Goal: Information Seeking & Learning: Learn about a topic

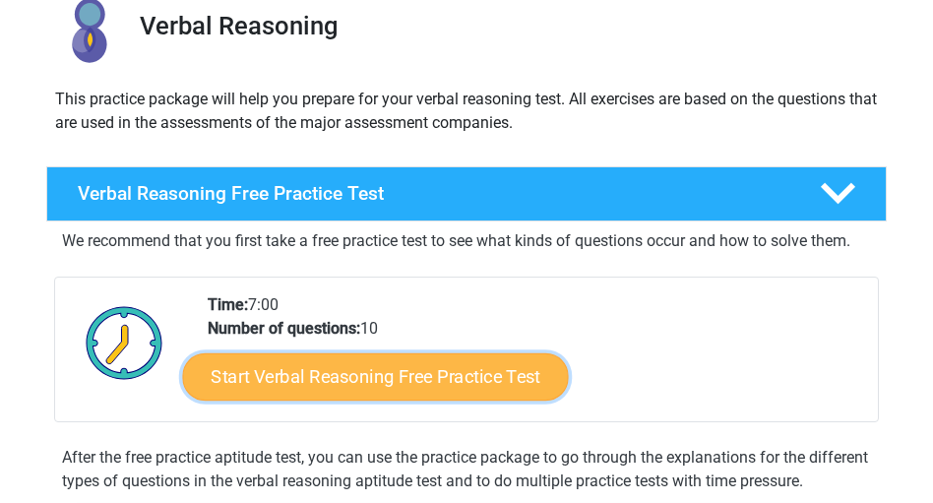
click at [361, 388] on link "Start Verbal Reasoning Free Practice Test" at bounding box center [375, 375] width 386 height 47
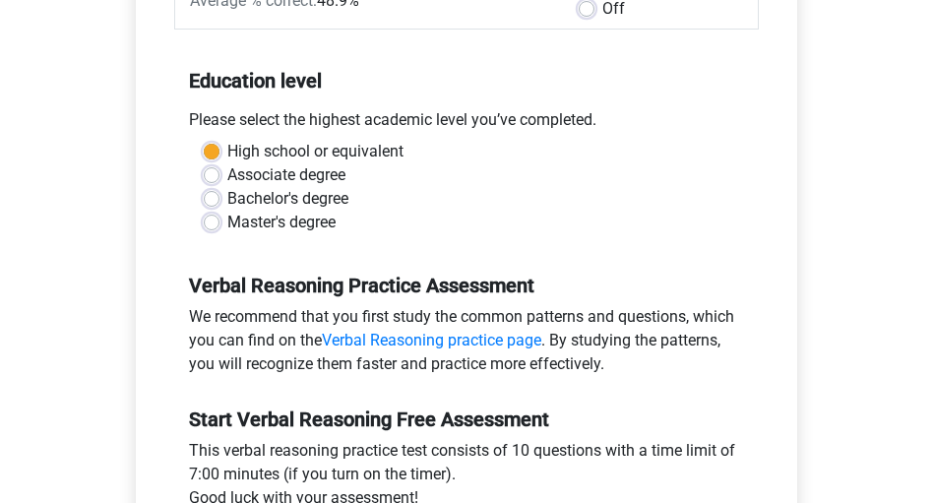
click at [288, 188] on label "Bachelor's degree" at bounding box center [287, 199] width 121 height 24
click at [219, 188] on input "Bachelor's degree" at bounding box center [212, 197] width 16 height 20
radio input "true"
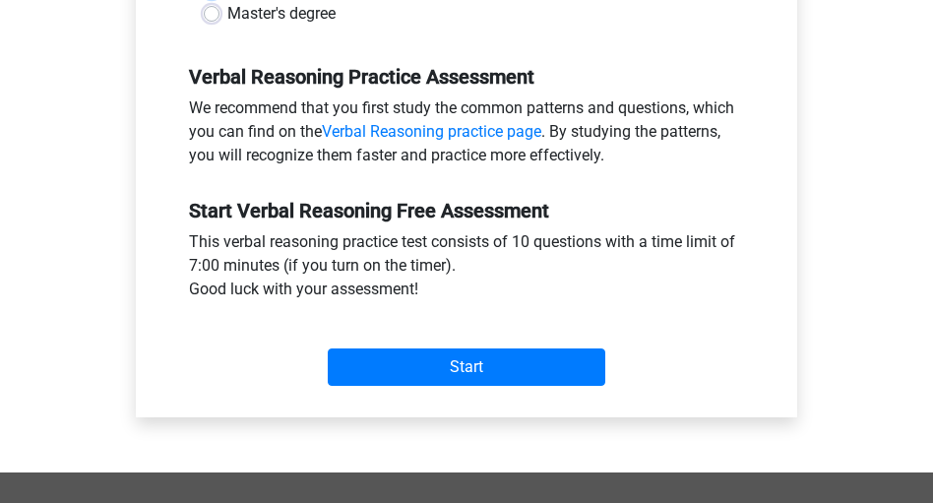
scroll to position [748, 0]
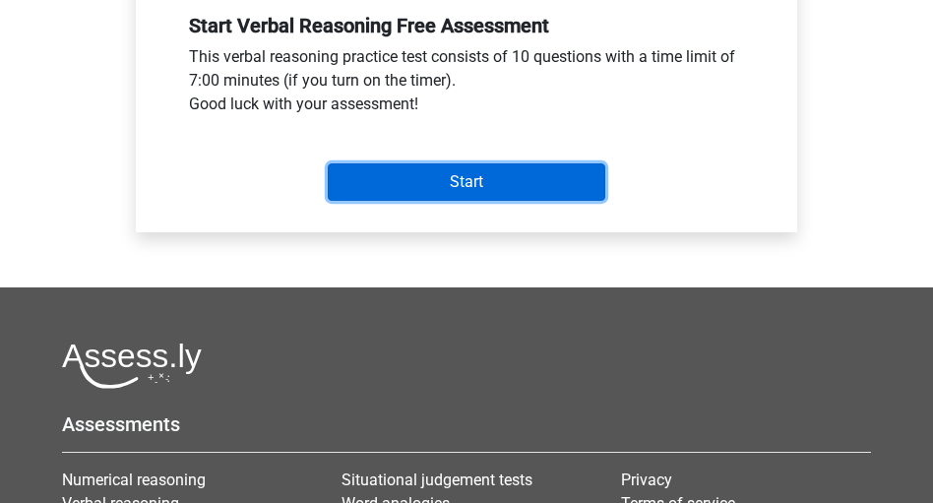
click at [497, 193] on input "Start" at bounding box center [467, 181] width 278 height 37
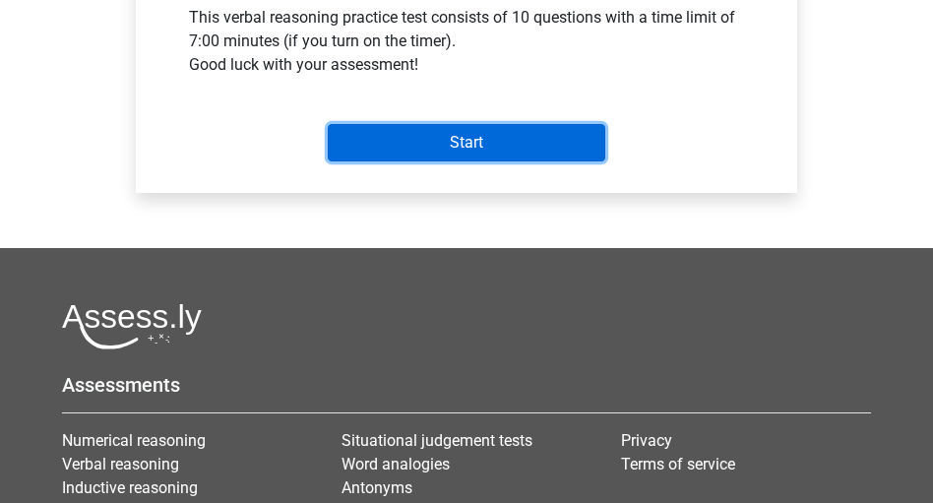
click at [479, 130] on input "Start" at bounding box center [467, 142] width 278 height 37
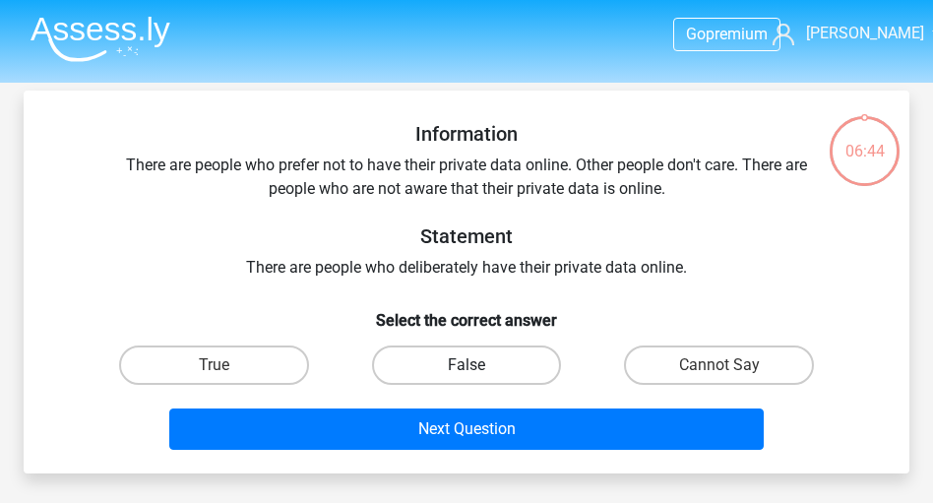
click at [483, 362] on label "False" at bounding box center [467, 364] width 190 height 39
click at [479, 365] on input "False" at bounding box center [472, 371] width 13 height 13
radio input "true"
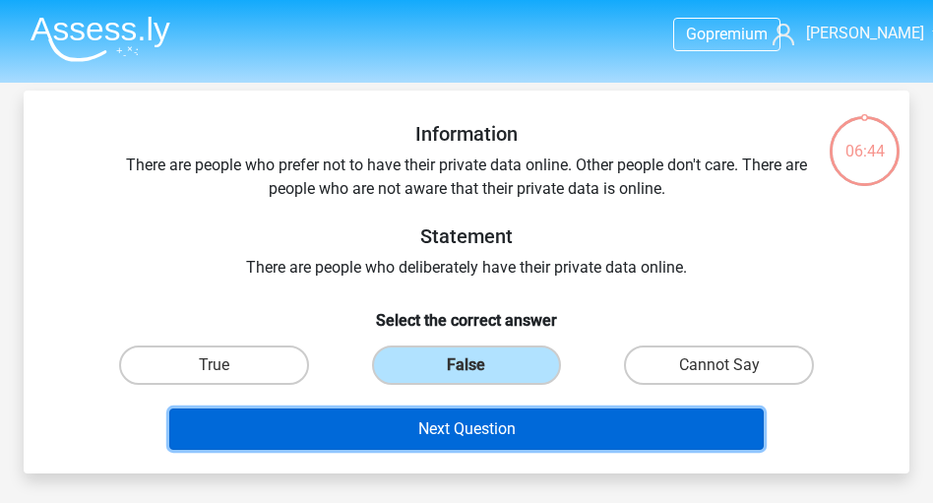
click at [489, 433] on button "Next Question" at bounding box center [465, 428] width 593 height 41
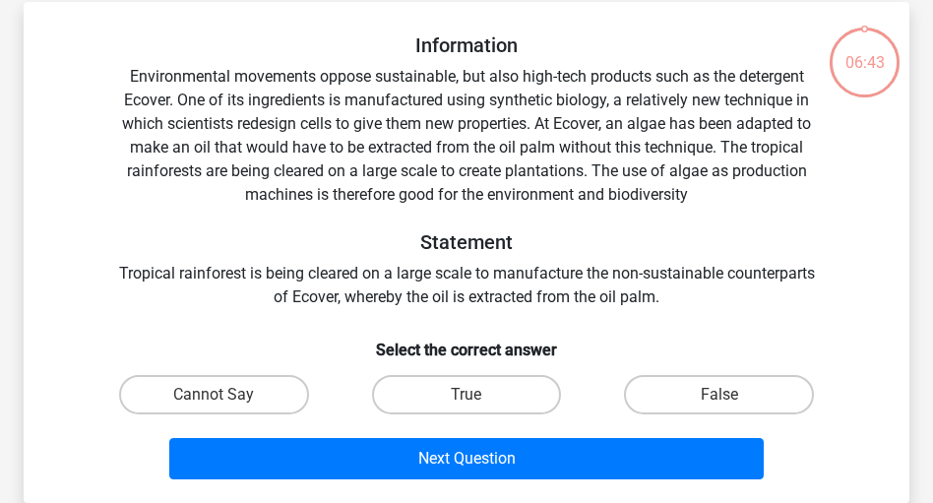
scroll to position [91, 0]
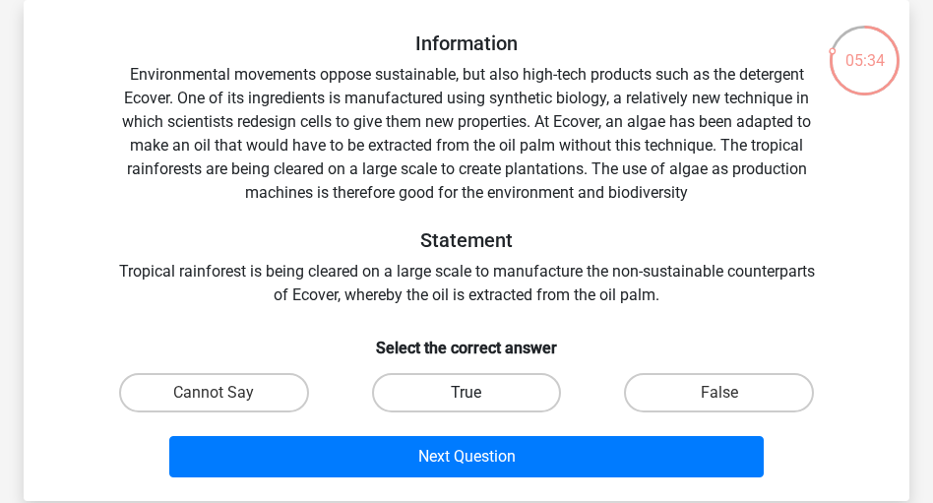
click at [457, 393] on label "True" at bounding box center [467, 392] width 190 height 39
click at [466, 393] on input "True" at bounding box center [472, 399] width 13 height 13
radio input "true"
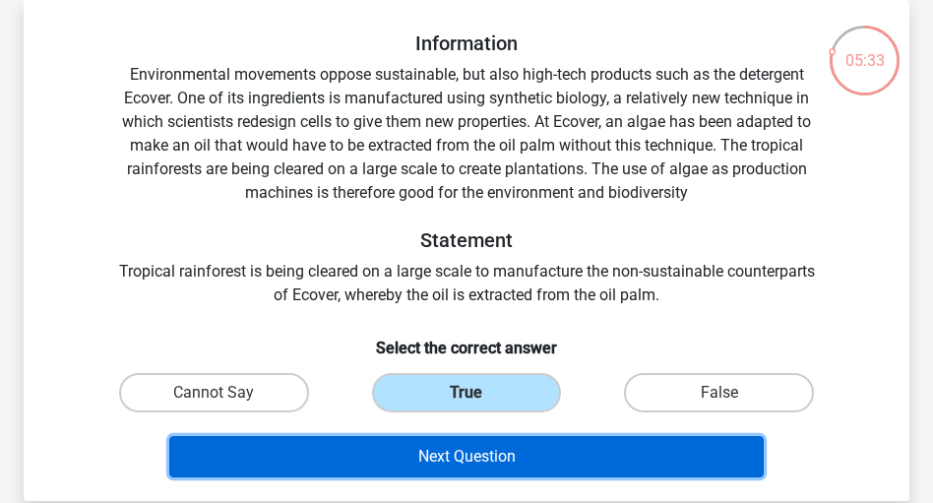
click at [460, 442] on button "Next Question" at bounding box center [465, 456] width 593 height 41
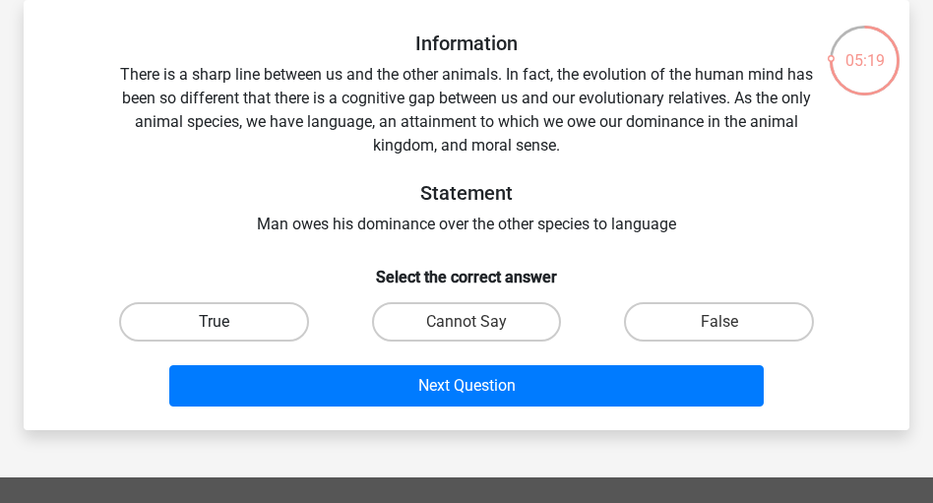
click at [268, 328] on label "True" at bounding box center [214, 321] width 190 height 39
click at [226, 328] on input "True" at bounding box center [220, 328] width 13 height 13
radio input "true"
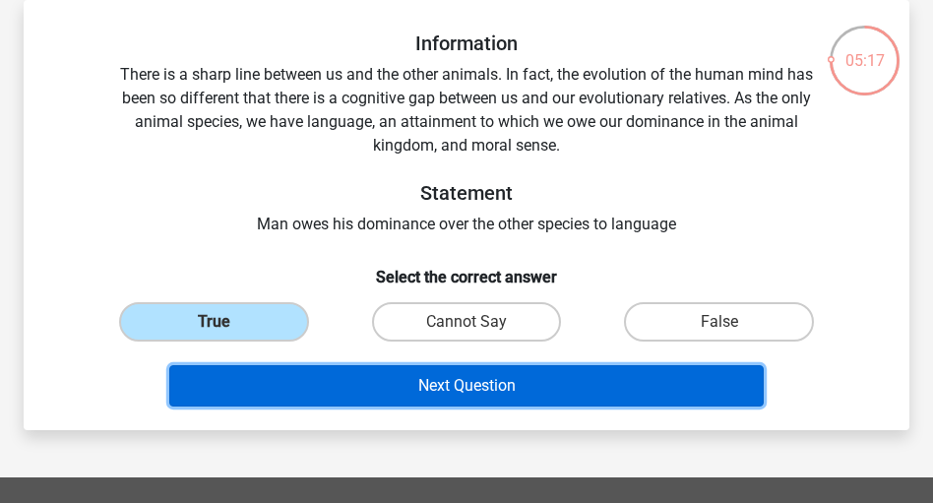
click at [403, 396] on button "Next Question" at bounding box center [465, 385] width 593 height 41
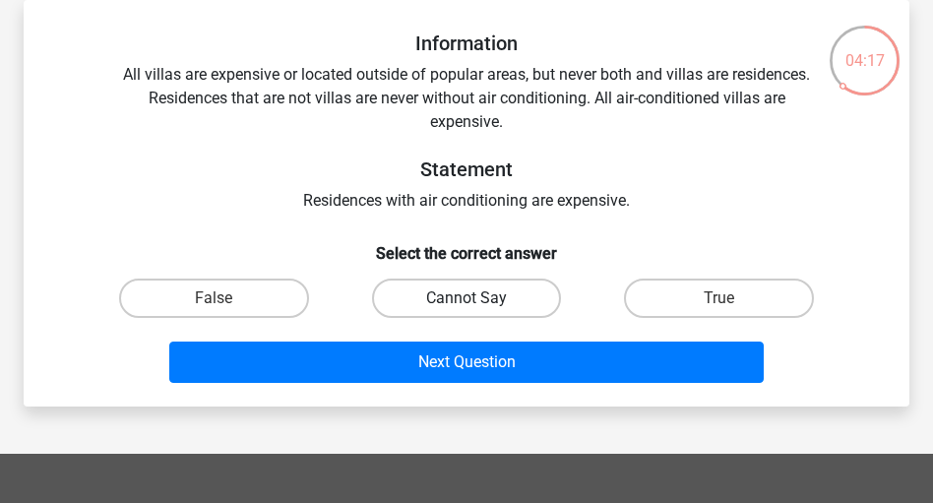
click at [491, 301] on label "Cannot Say" at bounding box center [467, 297] width 190 height 39
click at [479, 301] on input "Cannot Say" at bounding box center [472, 304] width 13 height 13
radio input "true"
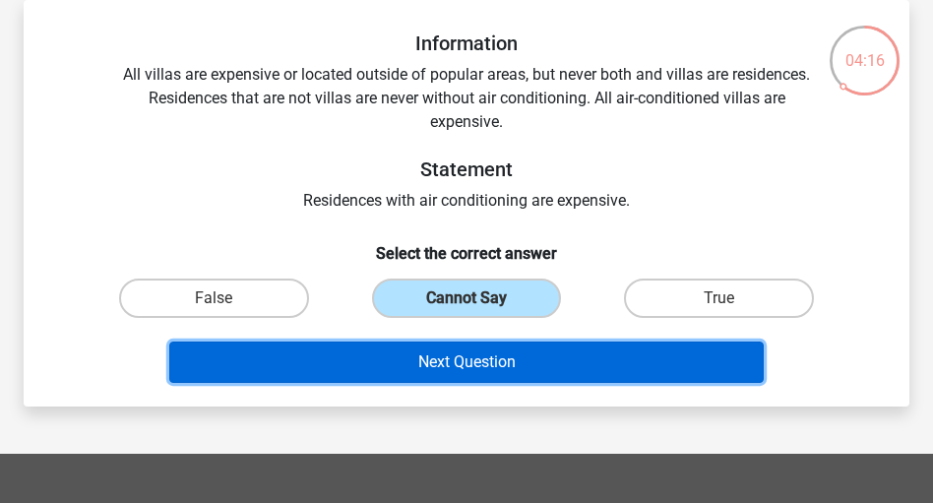
click at [489, 360] on button "Next Question" at bounding box center [465, 361] width 593 height 41
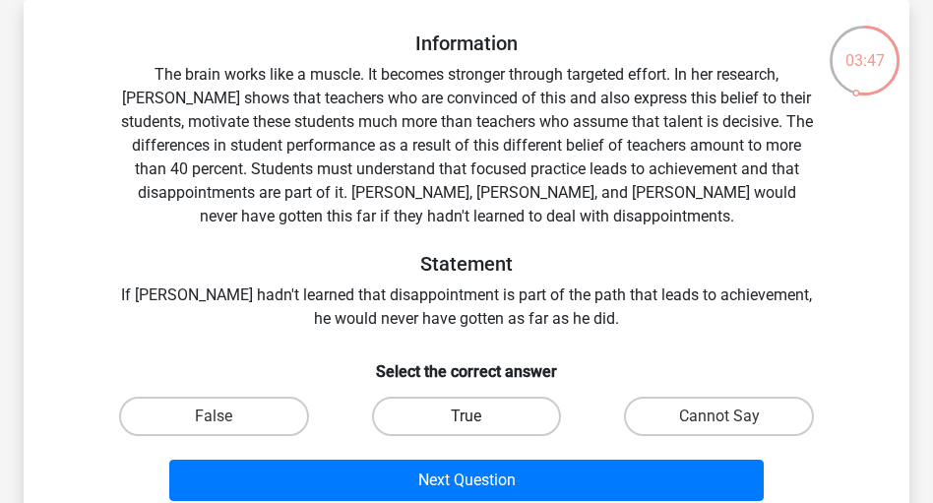
click at [461, 427] on label "True" at bounding box center [467, 416] width 190 height 39
click at [466, 427] on input "True" at bounding box center [472, 422] width 13 height 13
radio input "true"
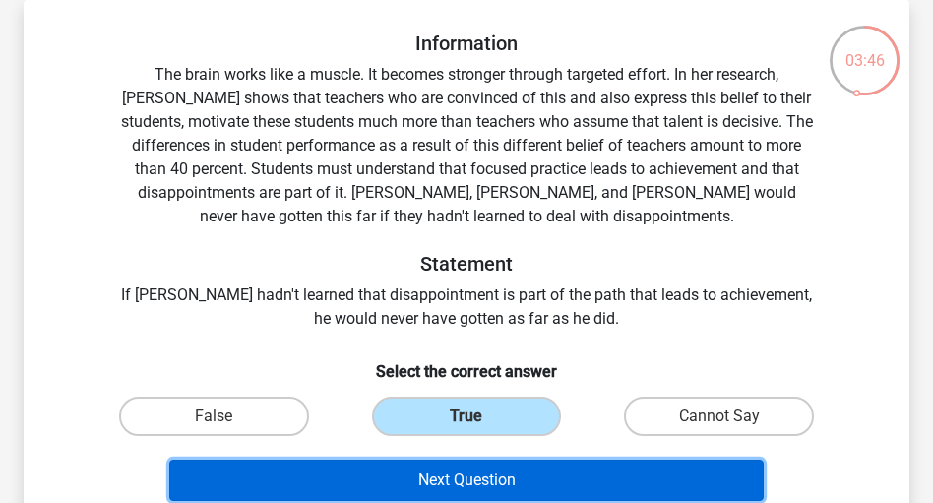
click at [429, 468] on button "Next Question" at bounding box center [465, 480] width 593 height 41
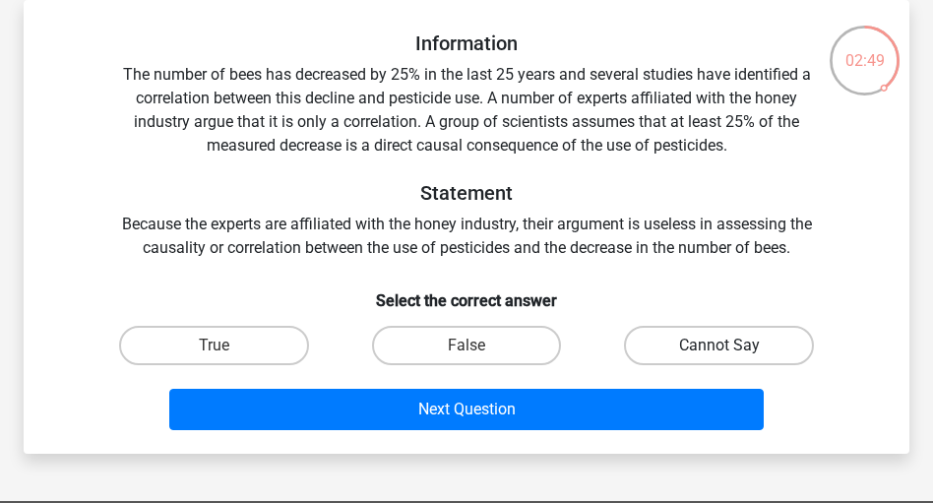
click at [674, 347] on label "Cannot Say" at bounding box center [719, 345] width 190 height 39
click at [719, 347] on input "Cannot Say" at bounding box center [725, 351] width 13 height 13
radio input "true"
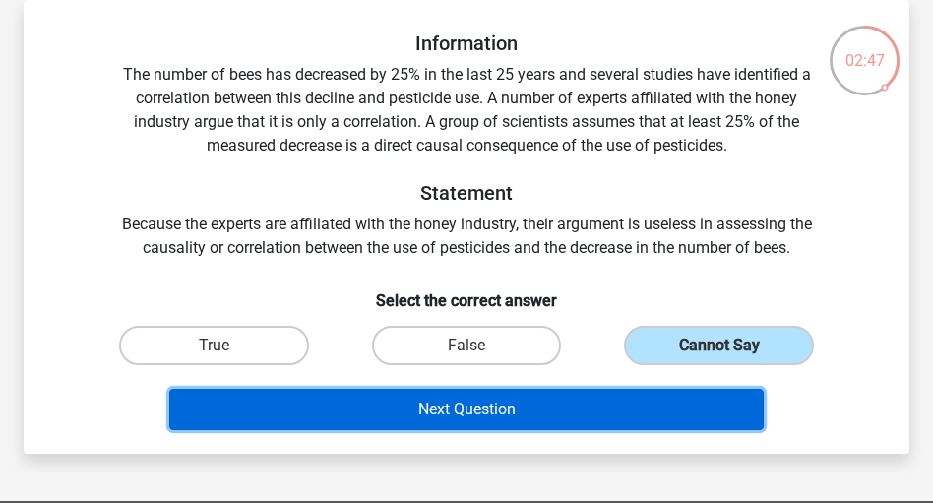
click at [564, 403] on button "Next Question" at bounding box center [465, 409] width 593 height 41
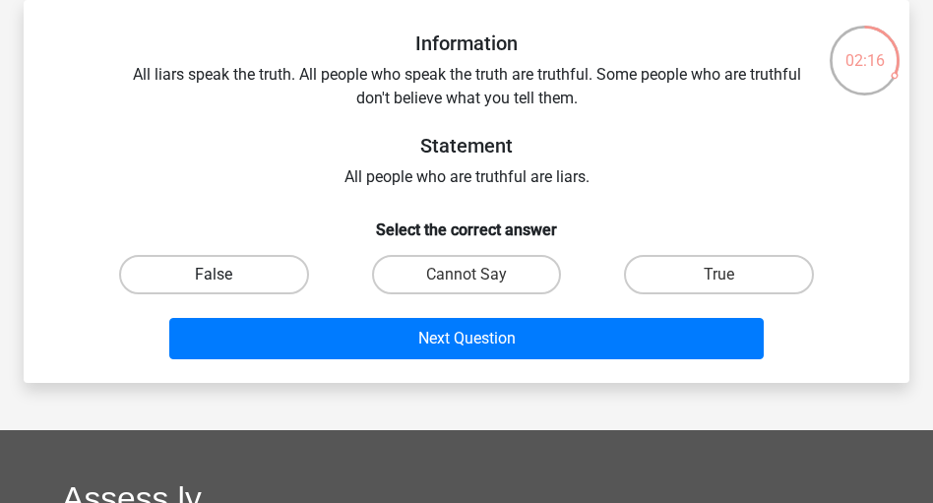
click at [265, 279] on label "False" at bounding box center [214, 274] width 190 height 39
click at [226, 279] on input "False" at bounding box center [220, 281] width 13 height 13
radio input "true"
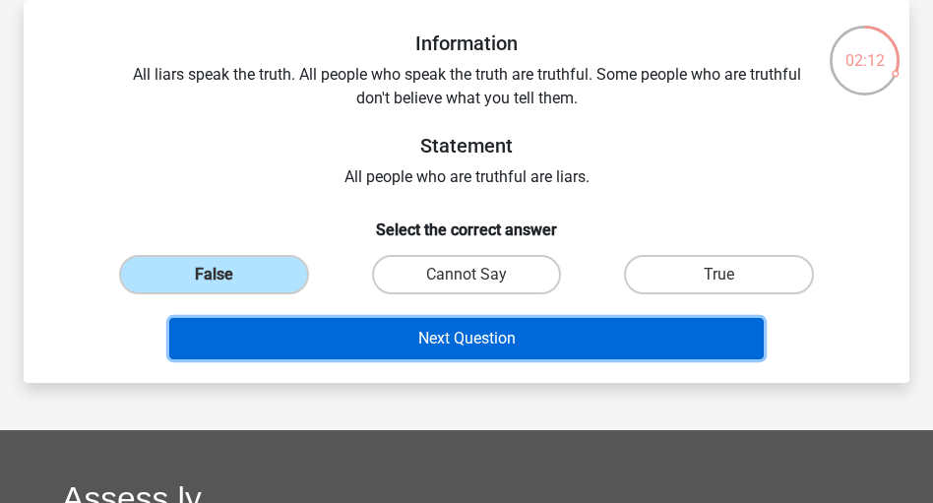
click at [385, 335] on button "Next Question" at bounding box center [465, 338] width 593 height 41
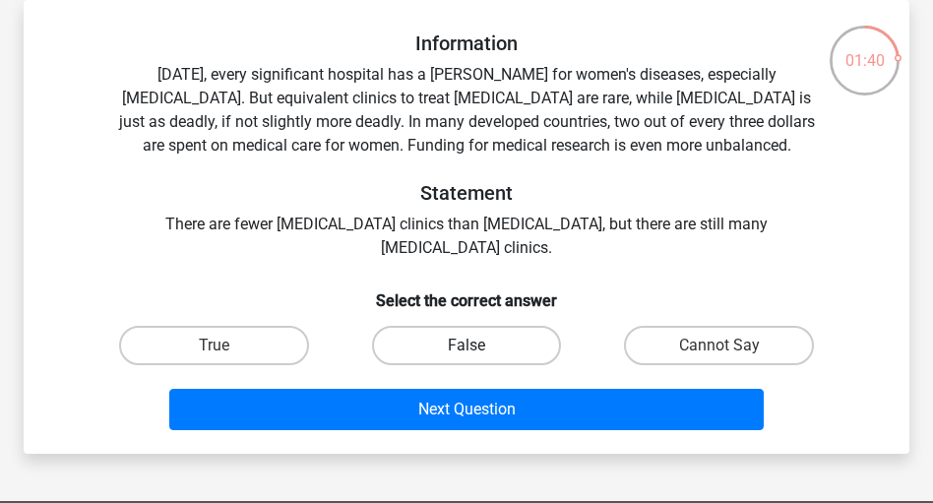
click at [473, 339] on label "False" at bounding box center [467, 345] width 190 height 39
click at [473, 345] on input "False" at bounding box center [472, 351] width 13 height 13
radio input "true"
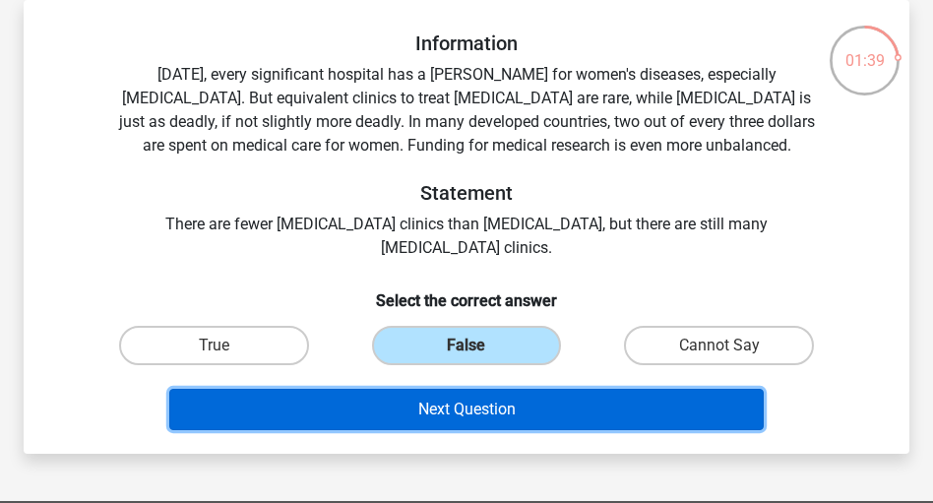
click at [484, 412] on button "Next Question" at bounding box center [465, 409] width 593 height 41
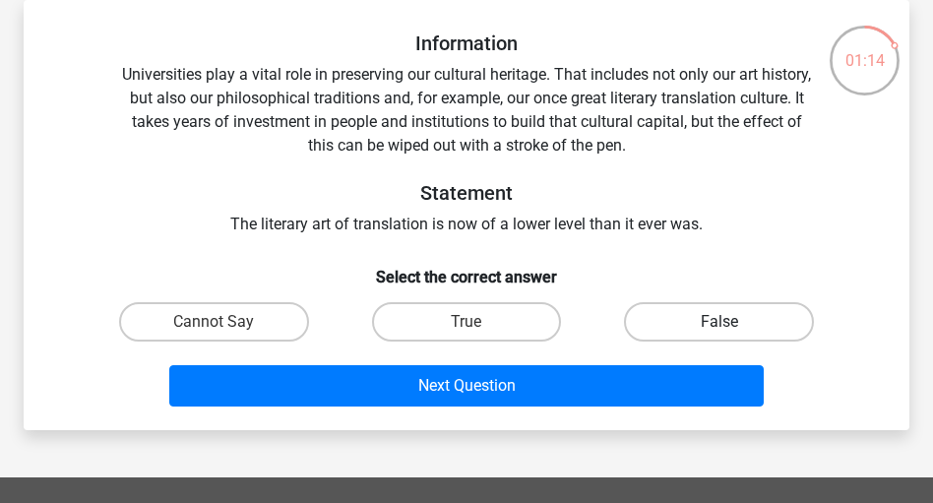
click at [735, 331] on label "False" at bounding box center [719, 321] width 190 height 39
click at [732, 331] on input "False" at bounding box center [725, 328] width 13 height 13
radio input "true"
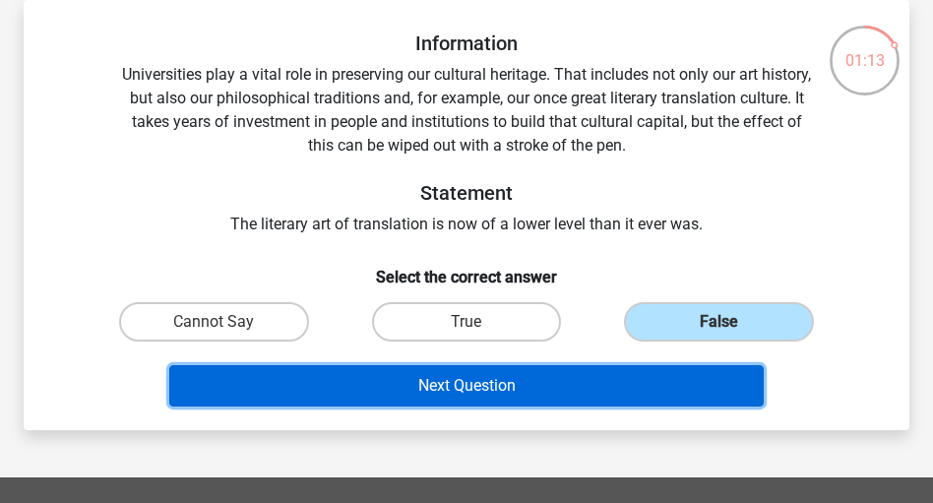
click at [690, 372] on button "Next Question" at bounding box center [465, 385] width 593 height 41
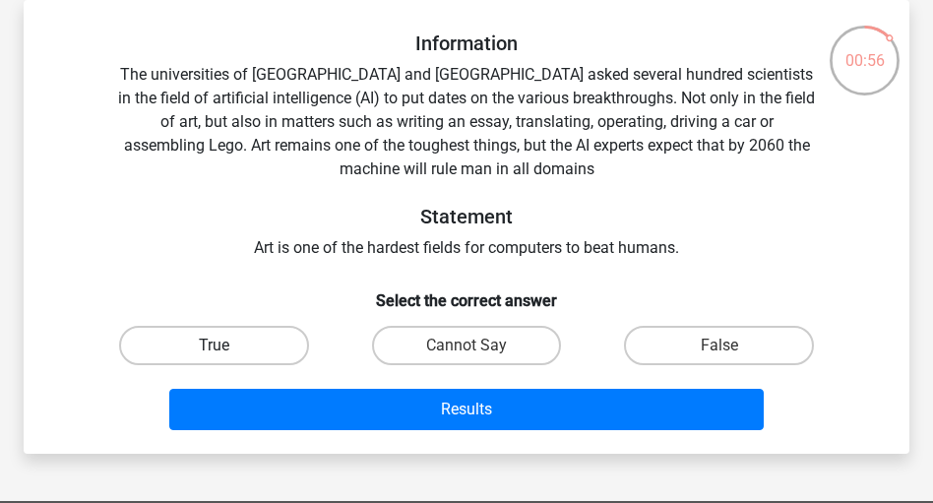
click at [207, 335] on label "True" at bounding box center [214, 345] width 190 height 39
click at [214, 345] on input "True" at bounding box center [220, 351] width 13 height 13
radio input "true"
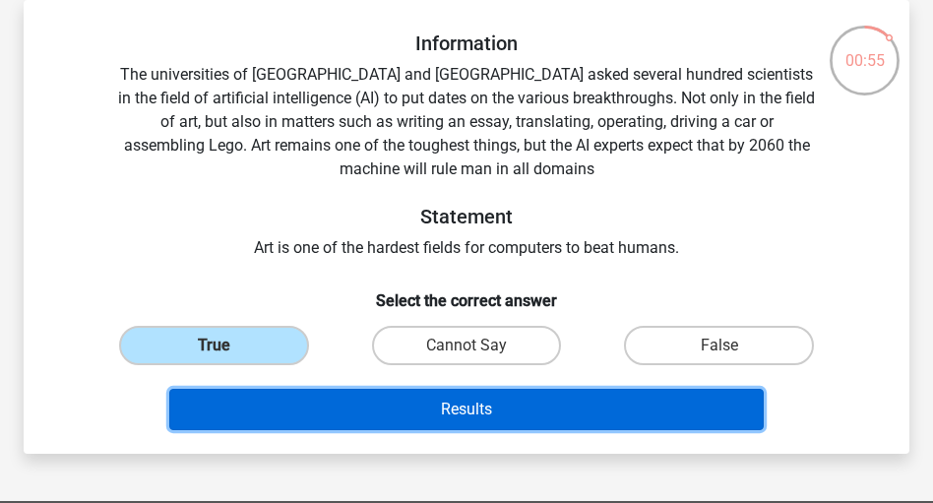
click at [362, 397] on button "Results" at bounding box center [465, 409] width 593 height 41
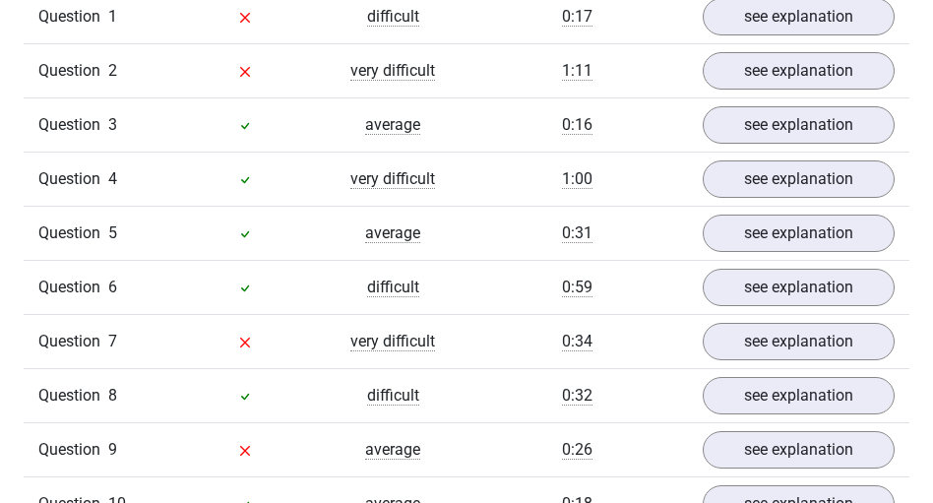
scroll to position [1575, 0]
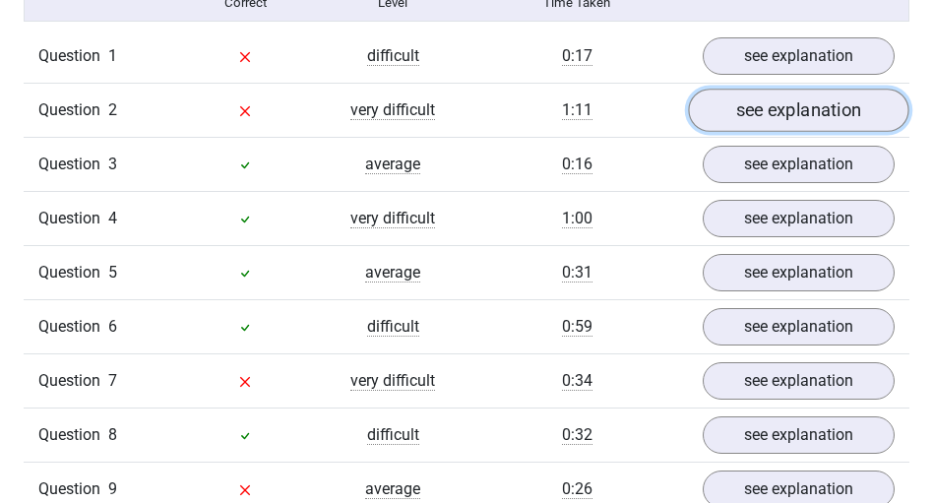
click at [779, 100] on link "see explanation" at bounding box center [798, 110] width 220 height 43
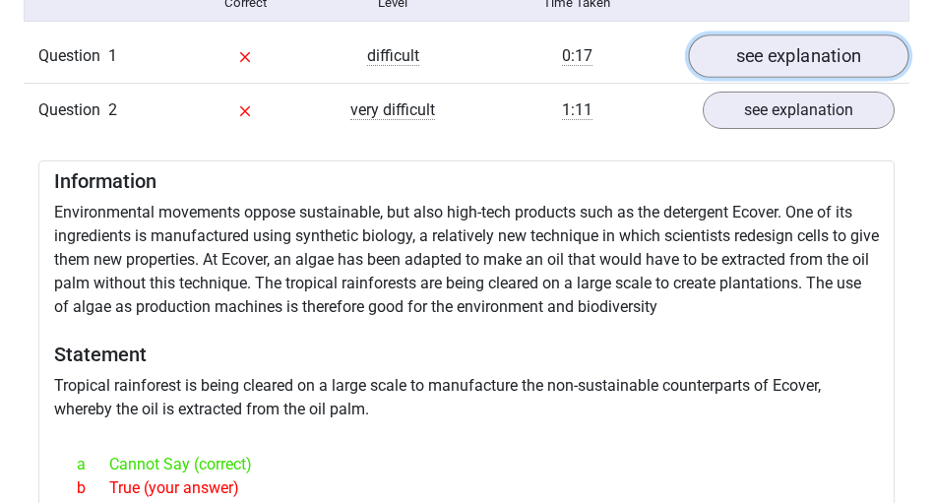
click at [767, 50] on link "see explanation" at bounding box center [798, 55] width 220 height 43
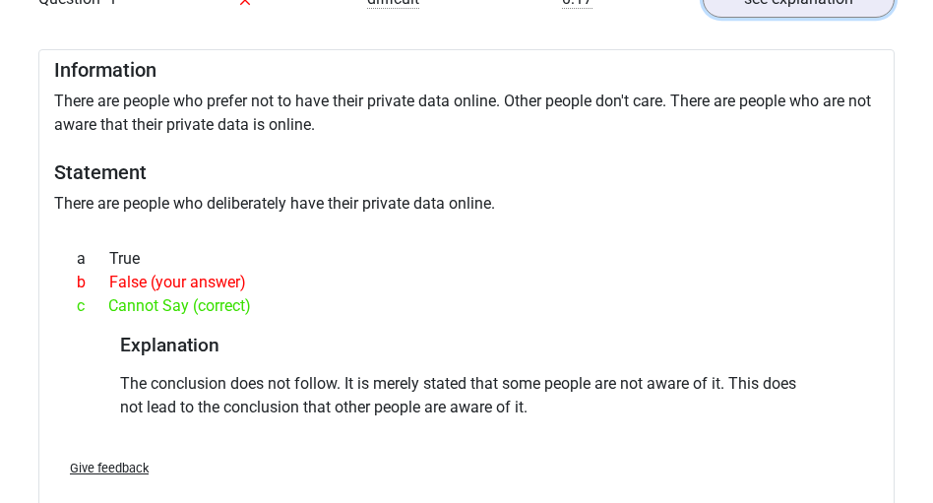
scroll to position [1653, 0]
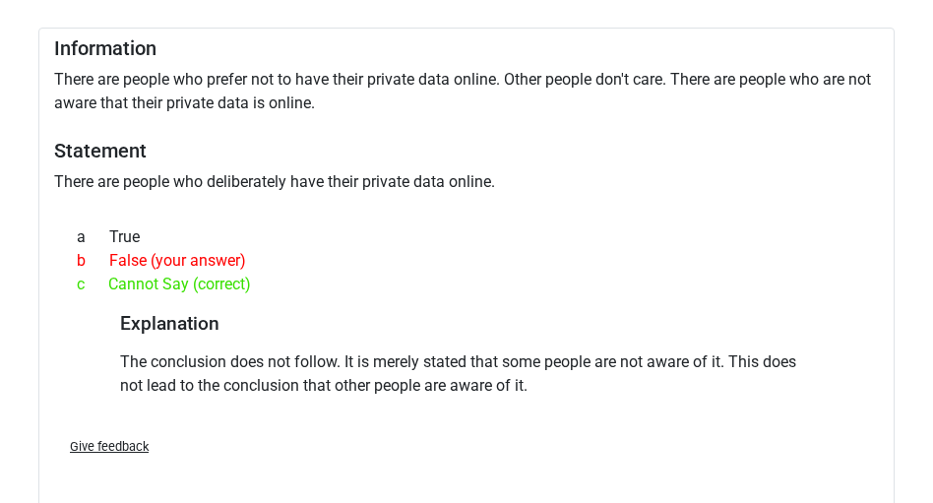
click at [255, 296] on div "a True b False (your answer) c Cannot Say (correct)" at bounding box center [466, 260] width 809 height 87
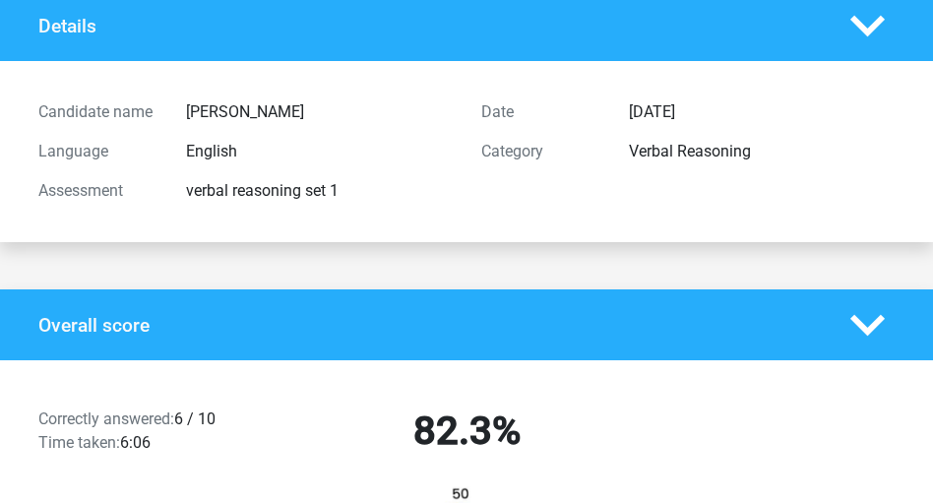
scroll to position [0, 0]
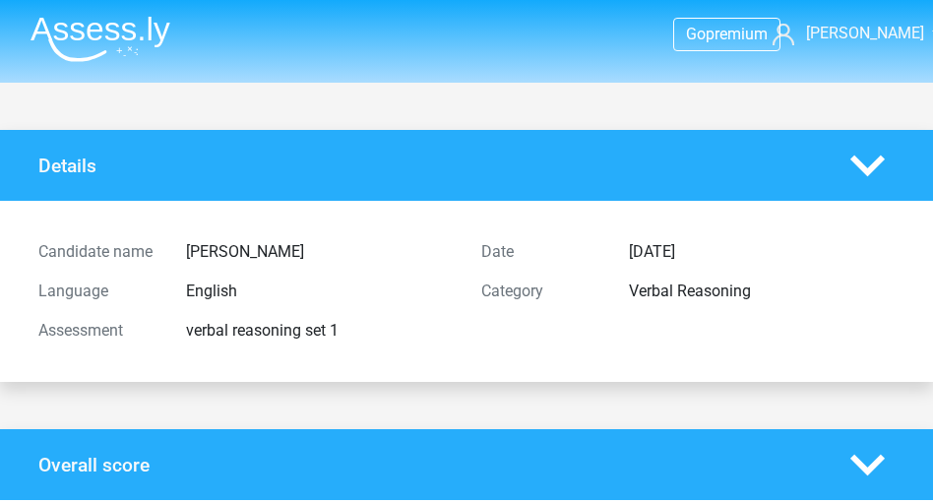
click at [102, 23] on img at bounding box center [101, 39] width 140 height 46
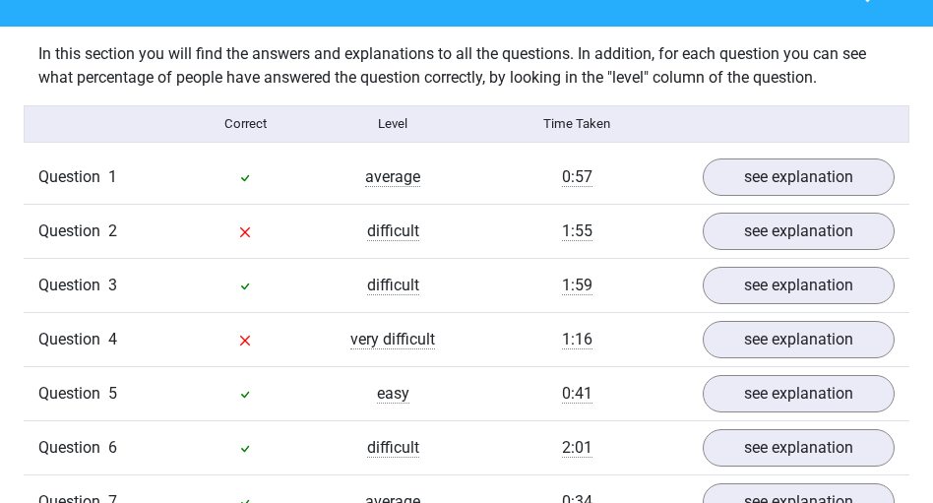
scroll to position [1496, 0]
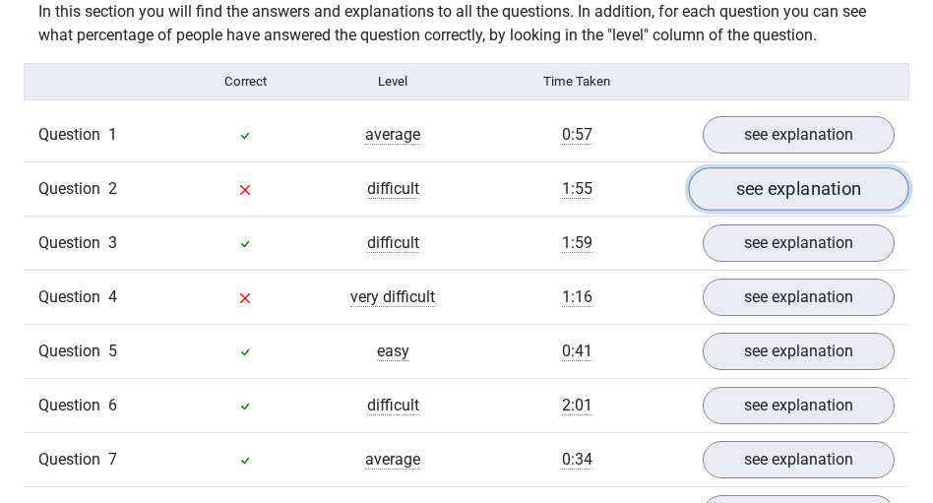
click at [777, 195] on link "see explanation" at bounding box center [798, 188] width 220 height 43
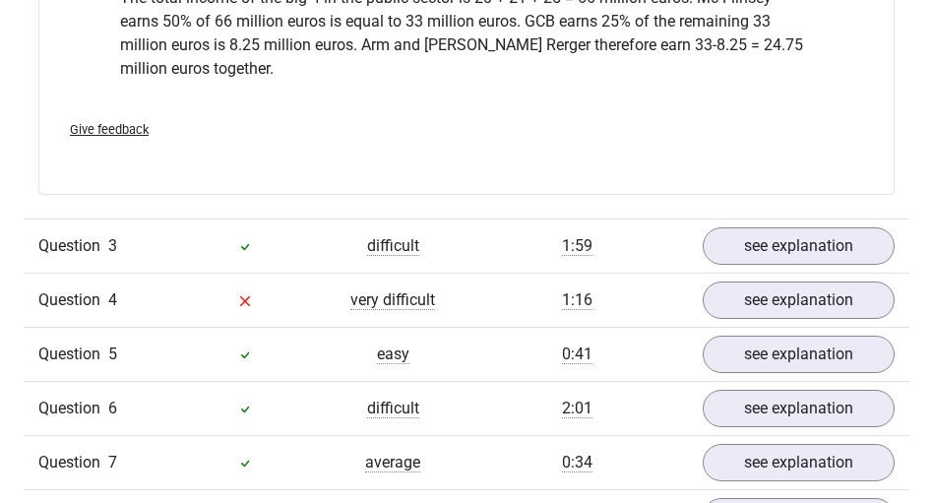
scroll to position [2519, 0]
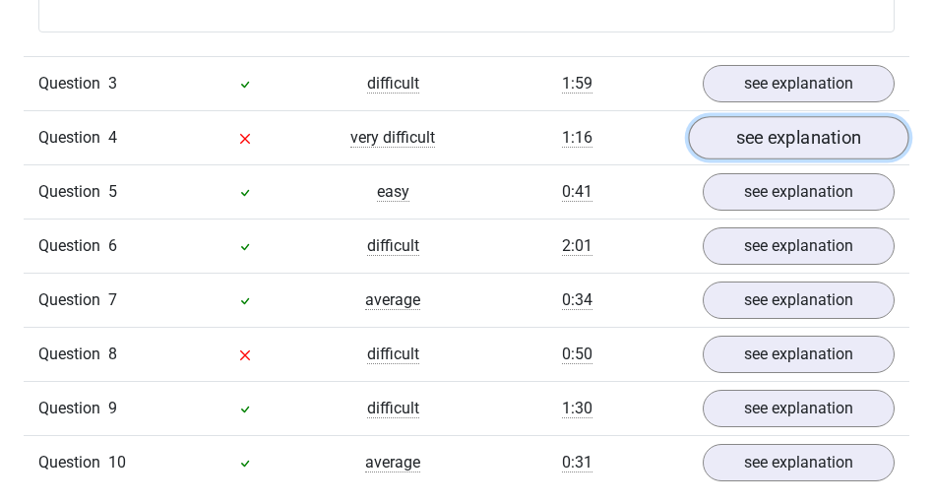
click at [753, 135] on link "see explanation" at bounding box center [798, 137] width 220 height 43
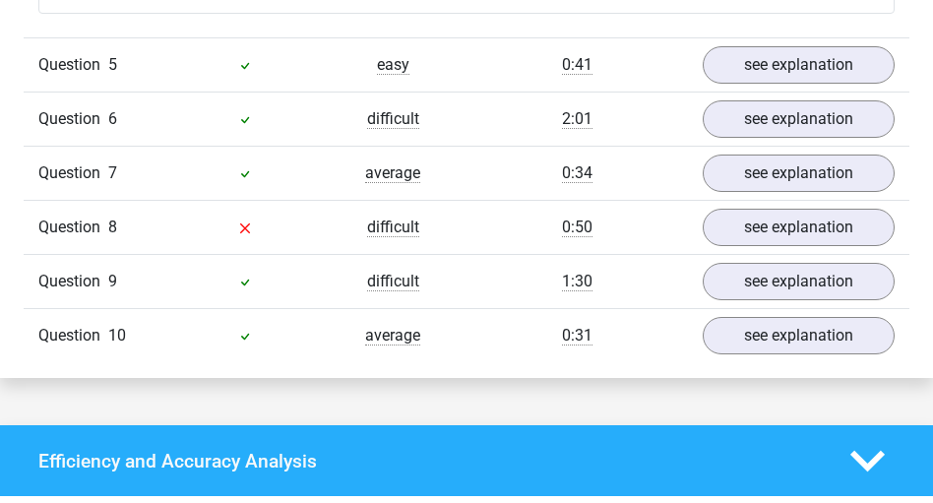
scroll to position [3543, 0]
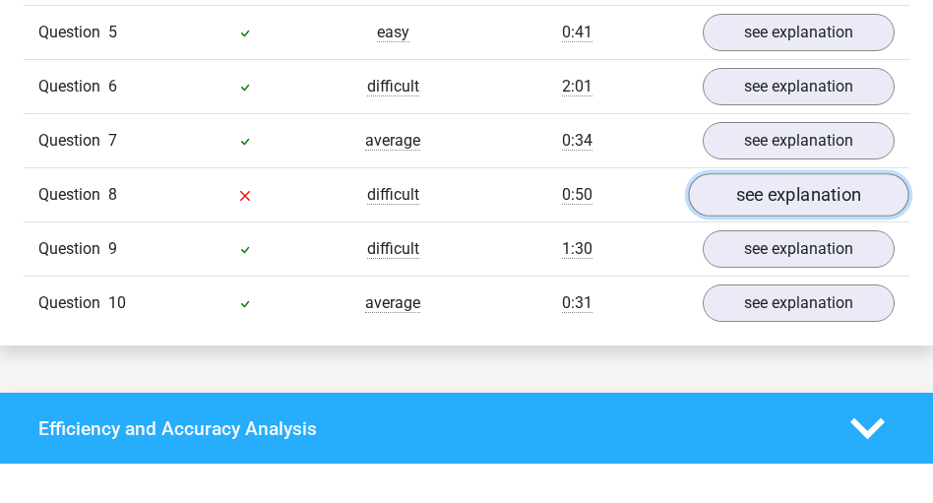
click at [786, 198] on link "see explanation" at bounding box center [798, 194] width 220 height 43
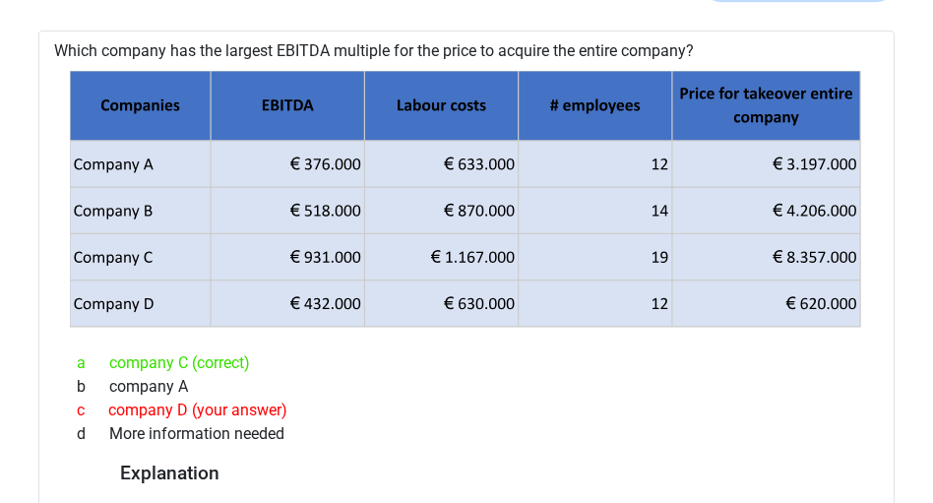
scroll to position [3779, 0]
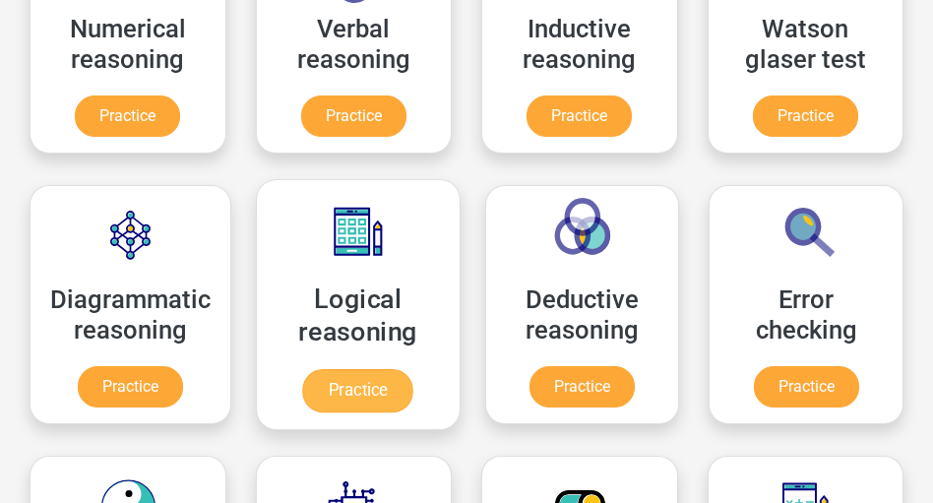
scroll to position [433, 0]
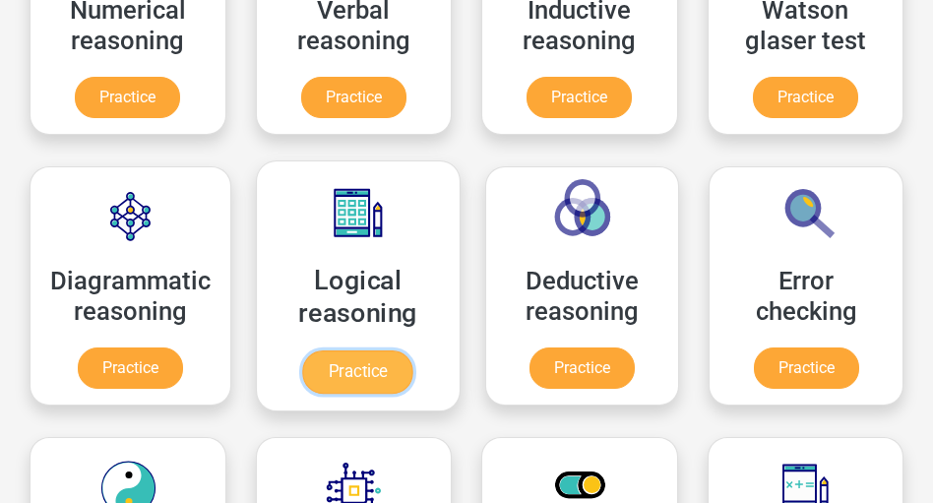
click at [360, 370] on link "Practice" at bounding box center [358, 371] width 110 height 43
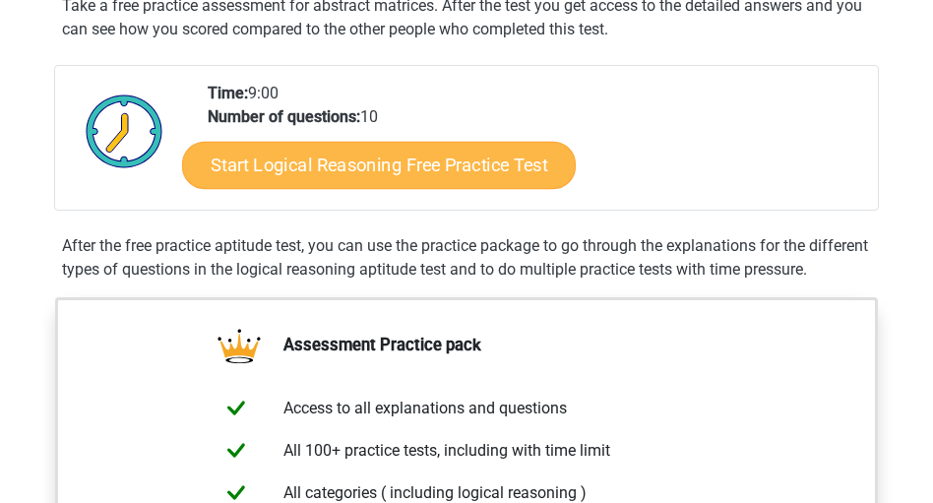
scroll to position [393, 0]
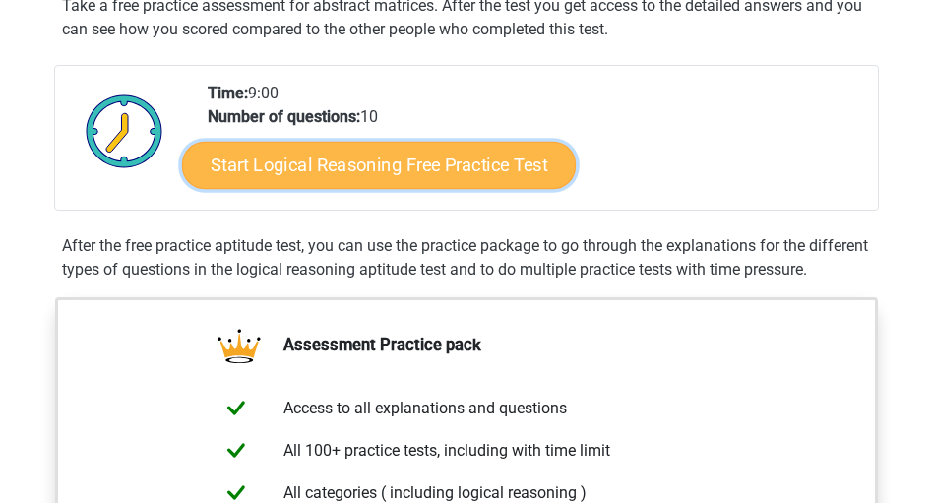
click at [319, 161] on link "Start Logical Reasoning Free Practice Test" at bounding box center [379, 165] width 394 height 47
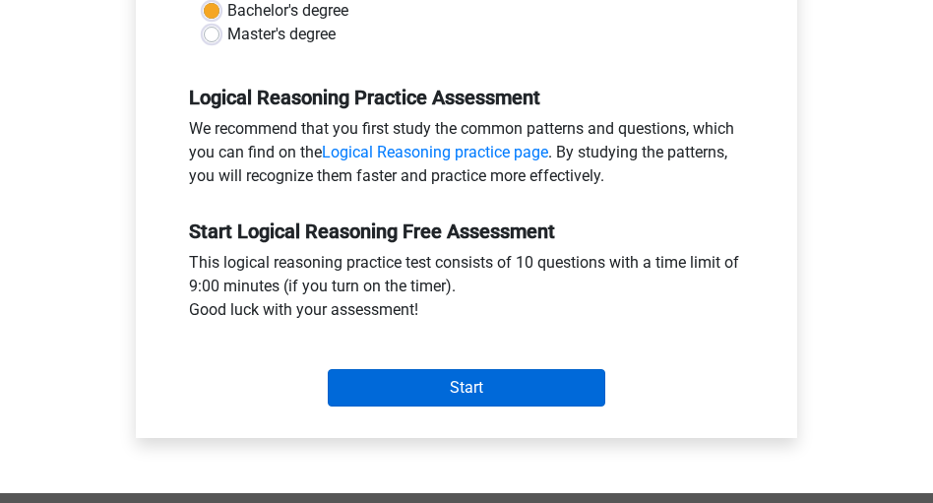
scroll to position [630, 0]
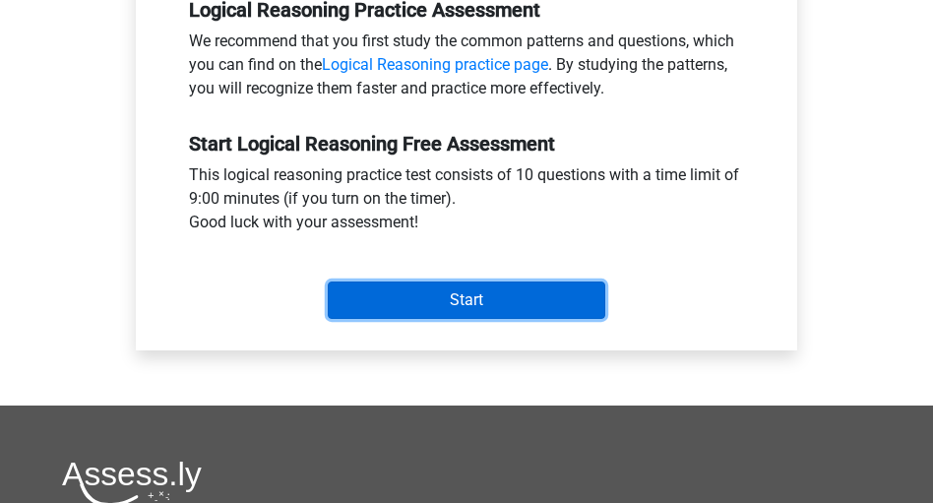
click at [425, 307] on input "Start" at bounding box center [467, 299] width 278 height 37
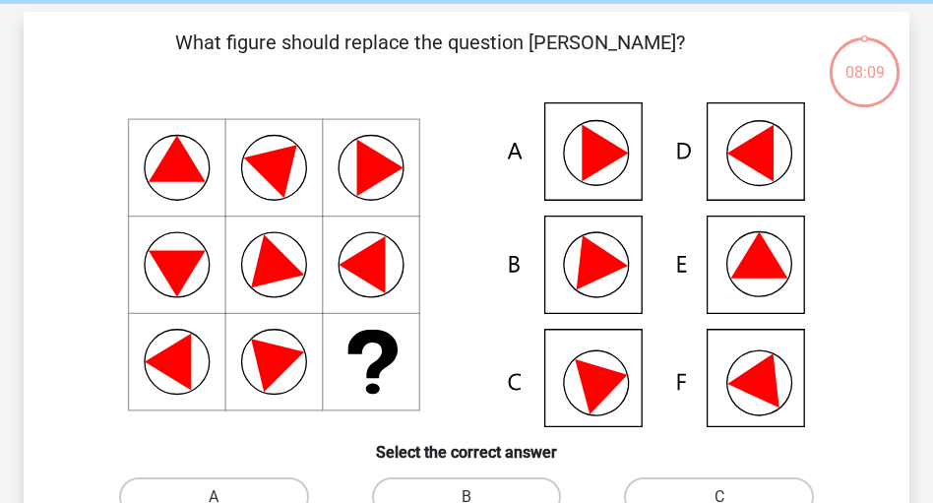
scroll to position [157, 0]
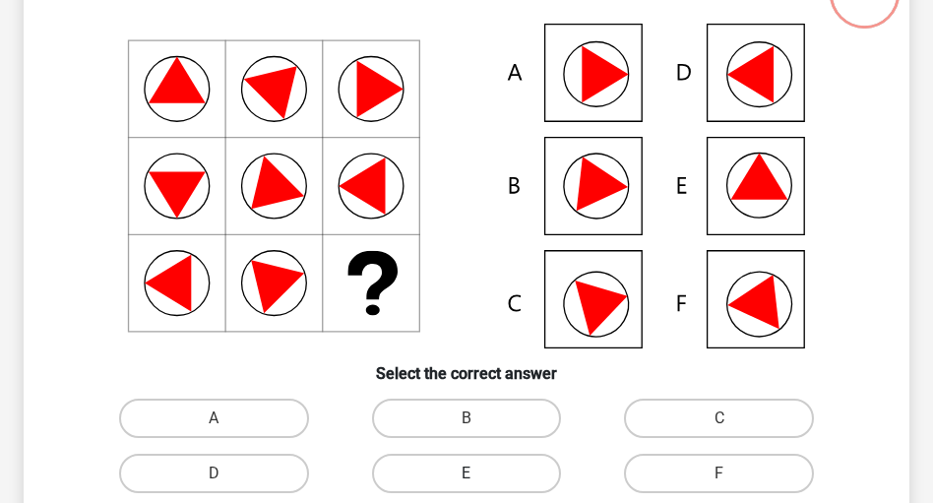
click at [435, 460] on label "E" at bounding box center [467, 473] width 190 height 39
click at [466, 473] on input "E" at bounding box center [472, 479] width 13 height 13
radio input "true"
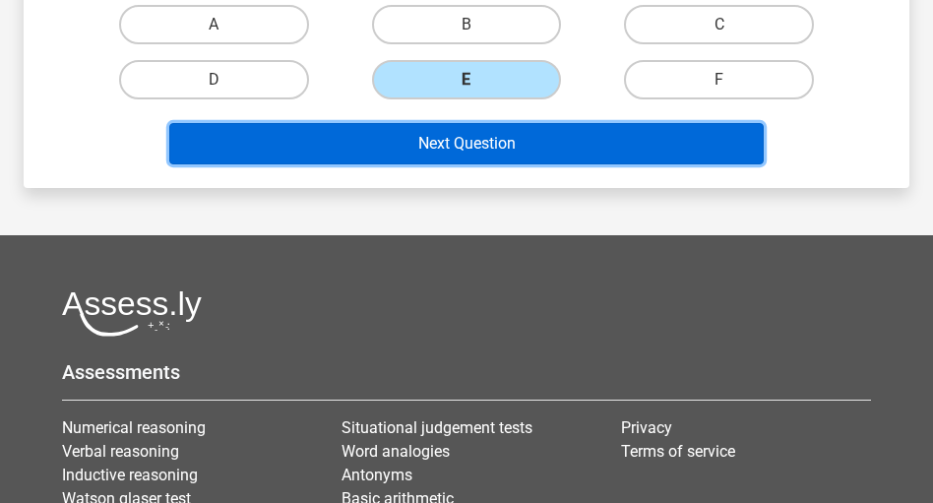
drag, startPoint x: 448, startPoint y: 143, endPoint x: 417, endPoint y: 192, distance: 57.9
click at [447, 142] on button "Next Question" at bounding box center [465, 143] width 593 height 41
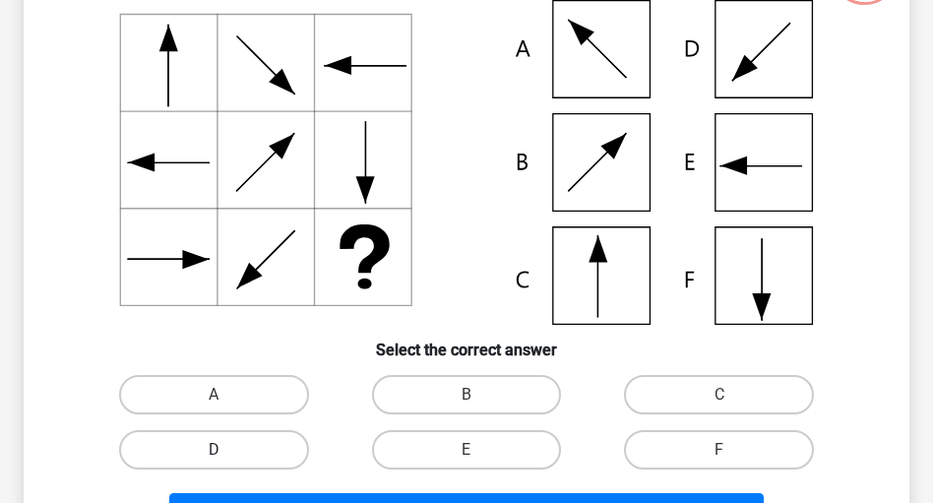
scroll to position [248, 0]
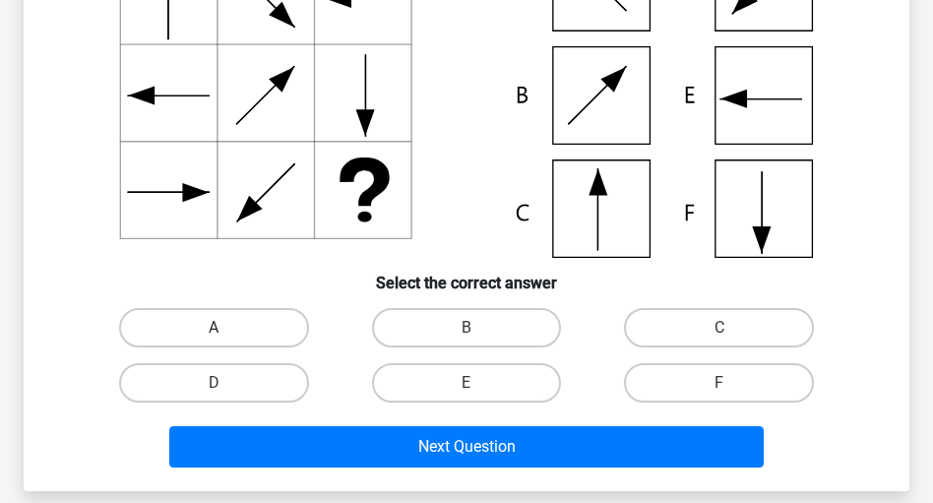
click at [191, 318] on label "A" at bounding box center [214, 327] width 190 height 39
click at [214, 328] on input "A" at bounding box center [220, 334] width 13 height 13
radio input "true"
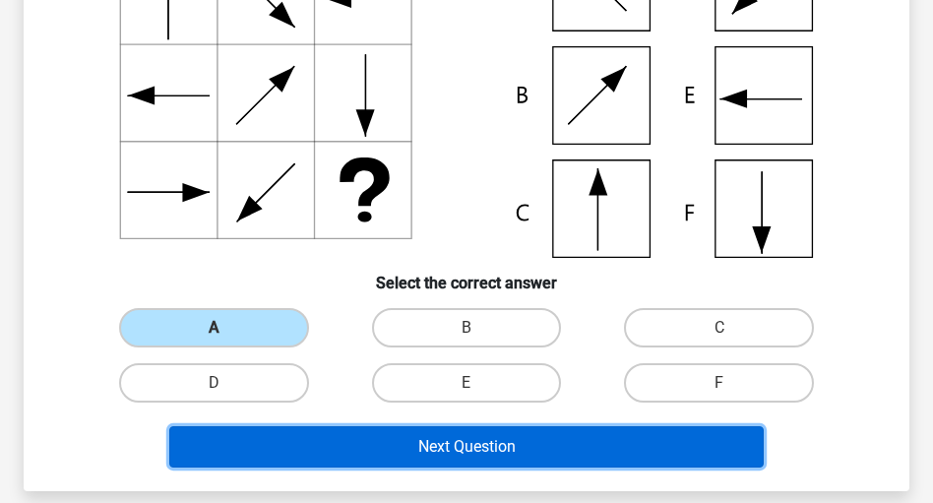
click at [391, 458] on button "Next Question" at bounding box center [465, 446] width 593 height 41
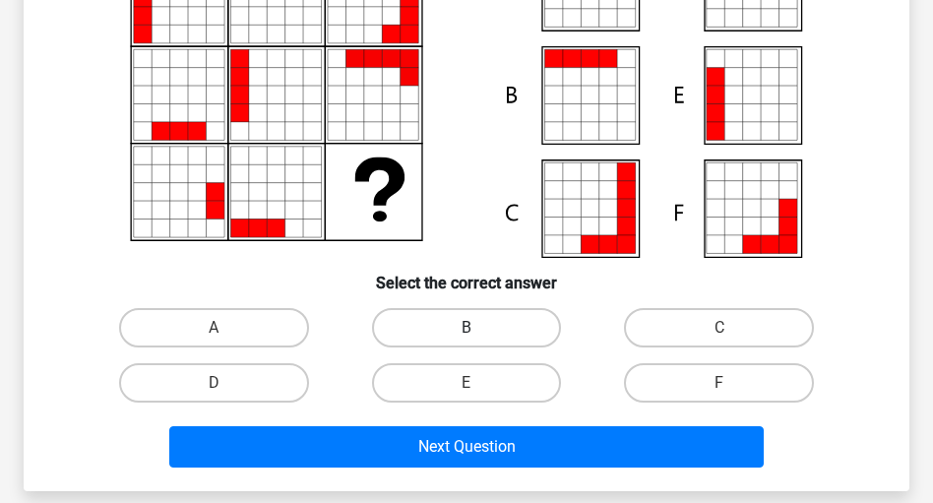
click at [475, 321] on label "B" at bounding box center [467, 327] width 190 height 39
click at [475, 328] on input "B" at bounding box center [472, 334] width 13 height 13
radio input "true"
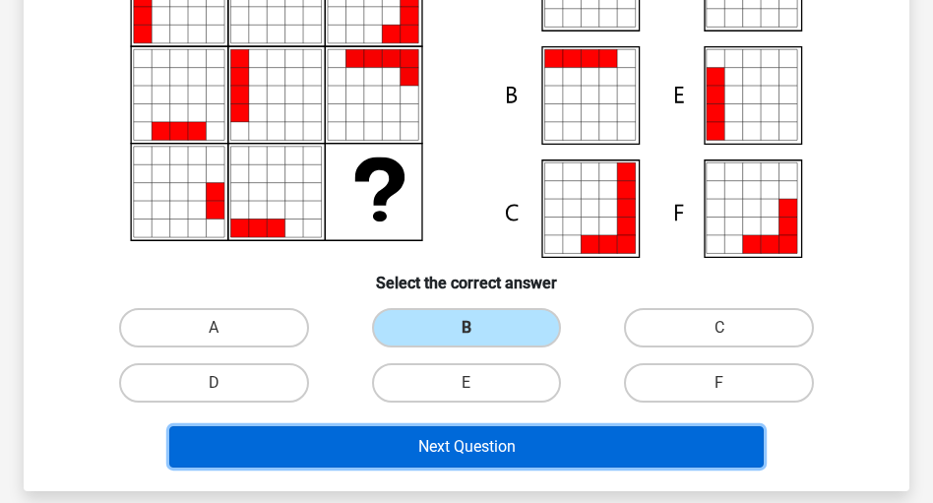
click at [472, 443] on button "Next Question" at bounding box center [465, 446] width 593 height 41
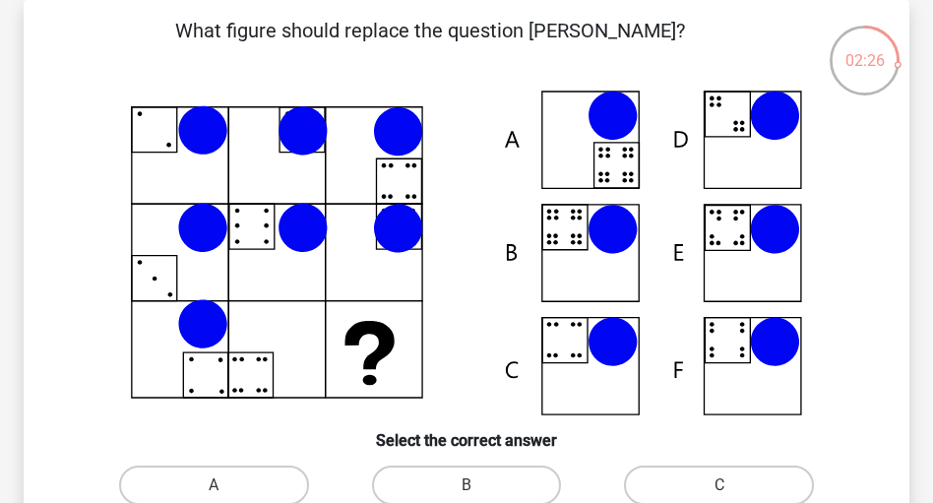
scroll to position [169, 0]
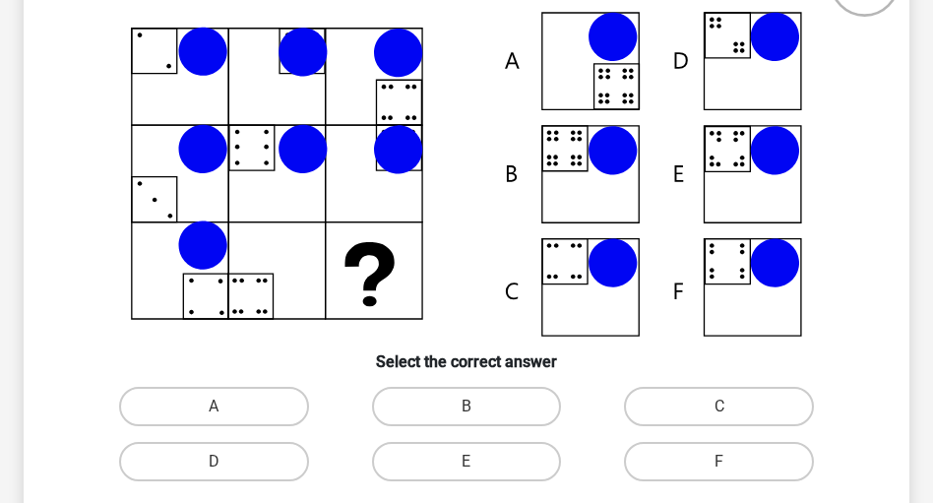
click at [475, 411] on input "B" at bounding box center [472, 412] width 13 height 13
radio input "true"
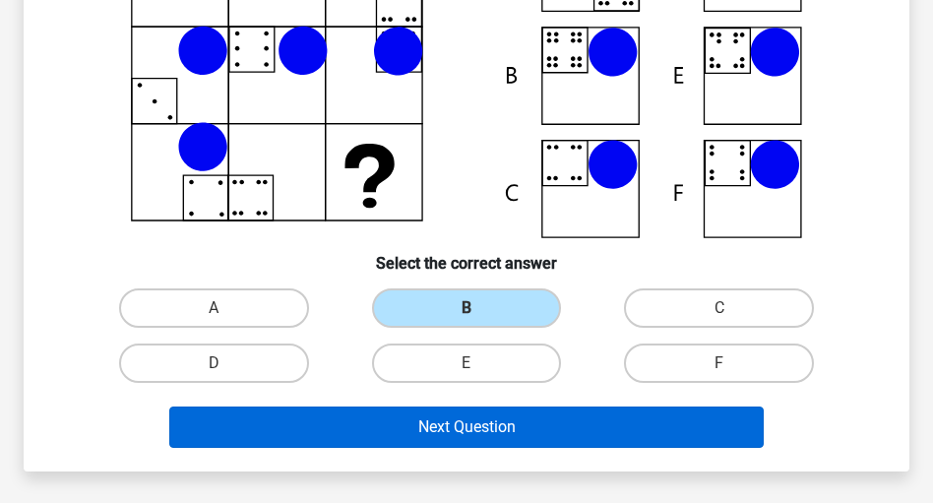
scroll to position [327, 0]
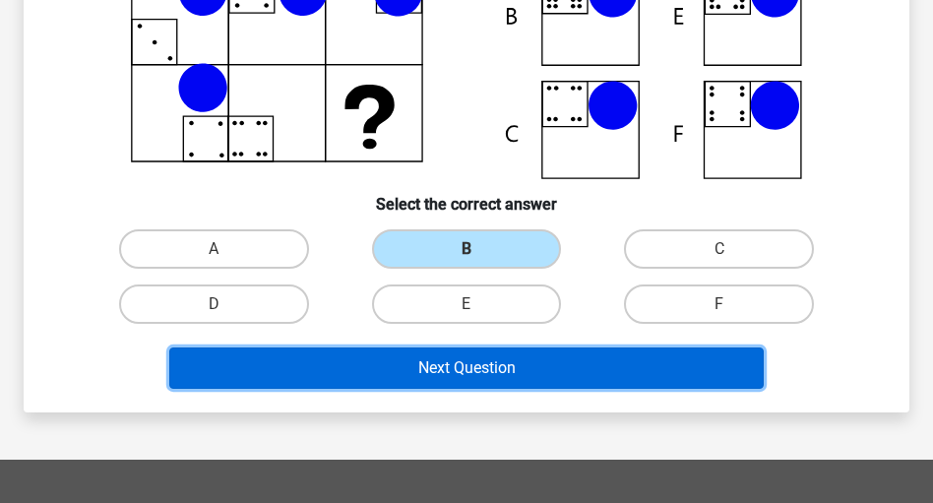
click at [499, 378] on button "Next Question" at bounding box center [465, 367] width 593 height 41
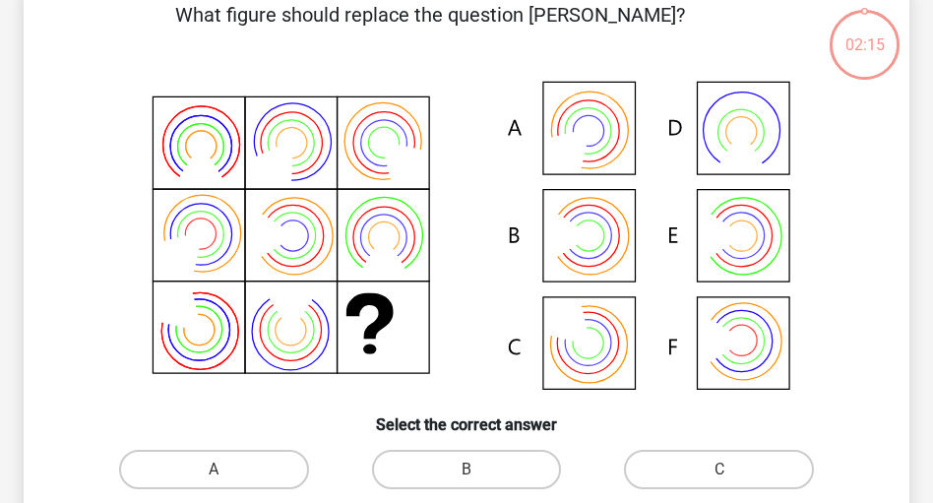
scroll to position [91, 0]
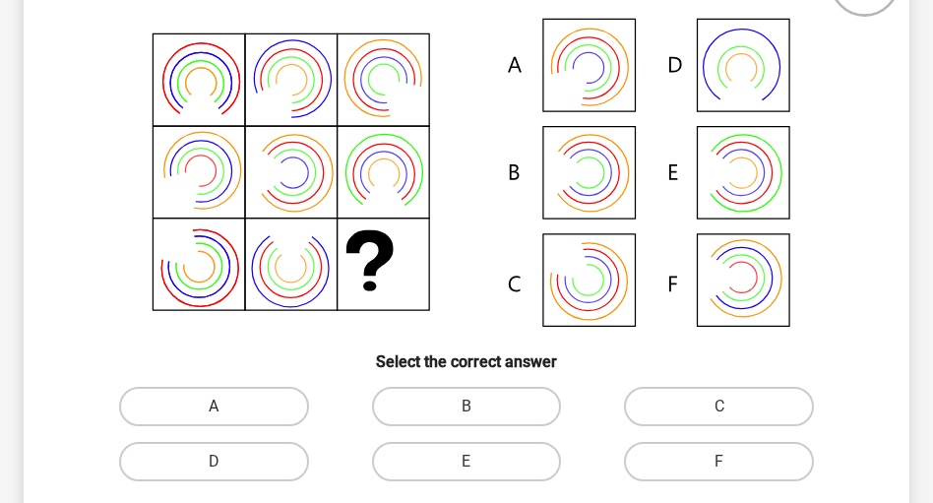
click at [245, 405] on label "A" at bounding box center [214, 406] width 190 height 39
click at [226, 406] on input "A" at bounding box center [220, 412] width 13 height 13
radio input "true"
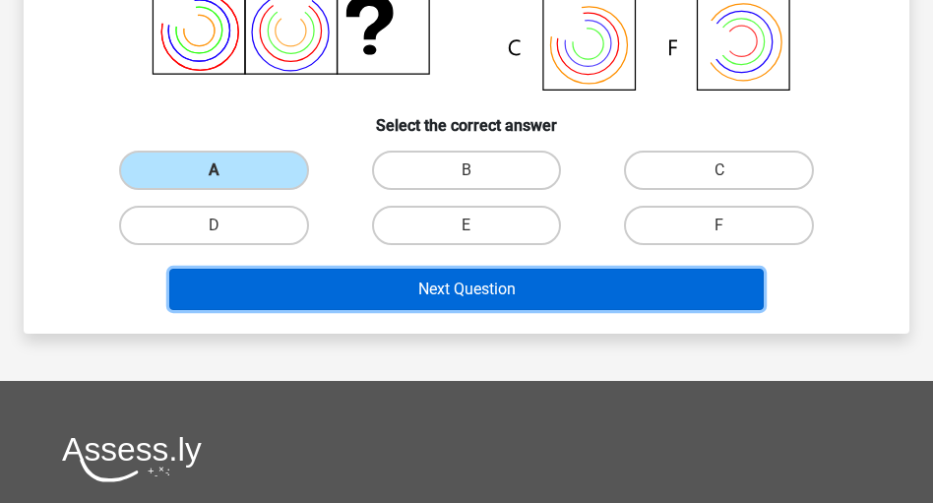
click at [514, 288] on button "Next Question" at bounding box center [465, 289] width 593 height 41
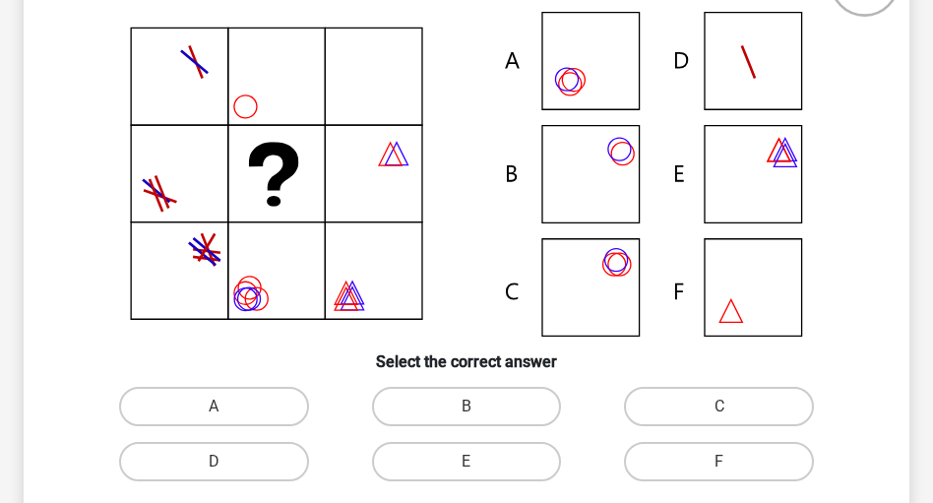
scroll to position [248, 0]
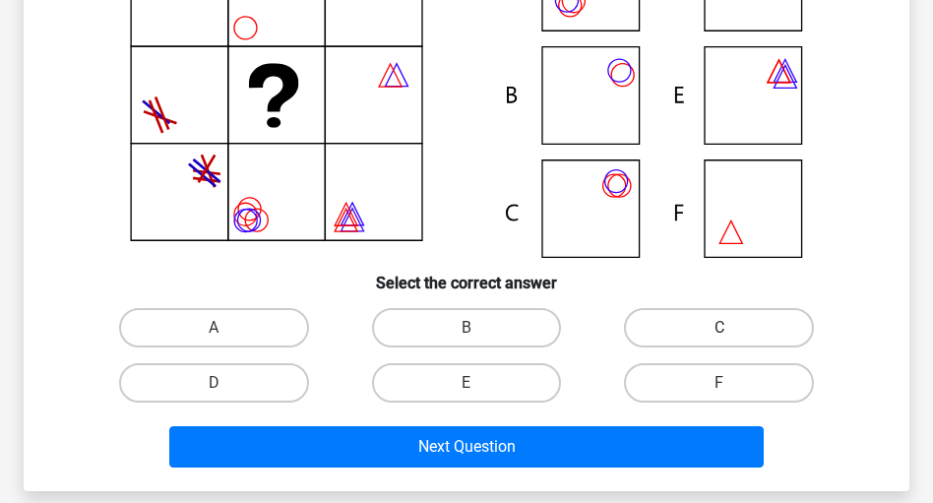
click at [663, 319] on label "C" at bounding box center [719, 327] width 190 height 39
click at [719, 328] on input "C" at bounding box center [725, 334] width 13 height 13
radio input "true"
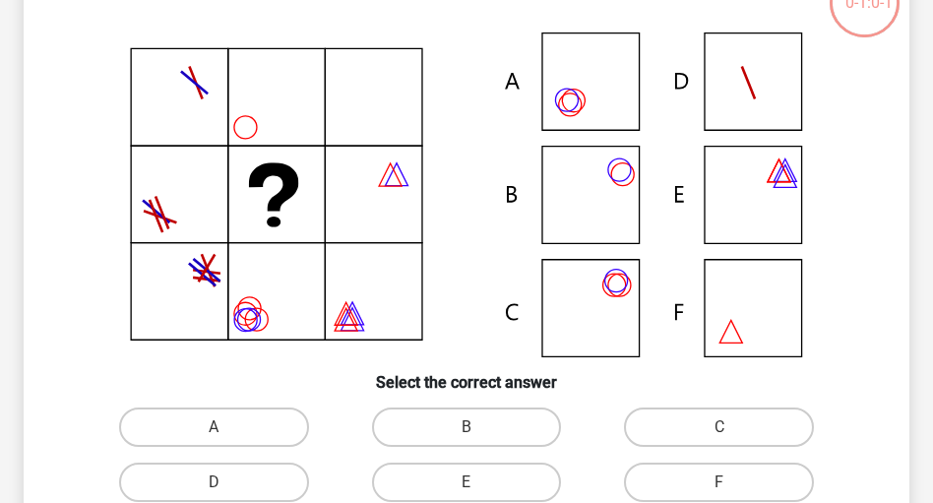
scroll to position [209, 0]
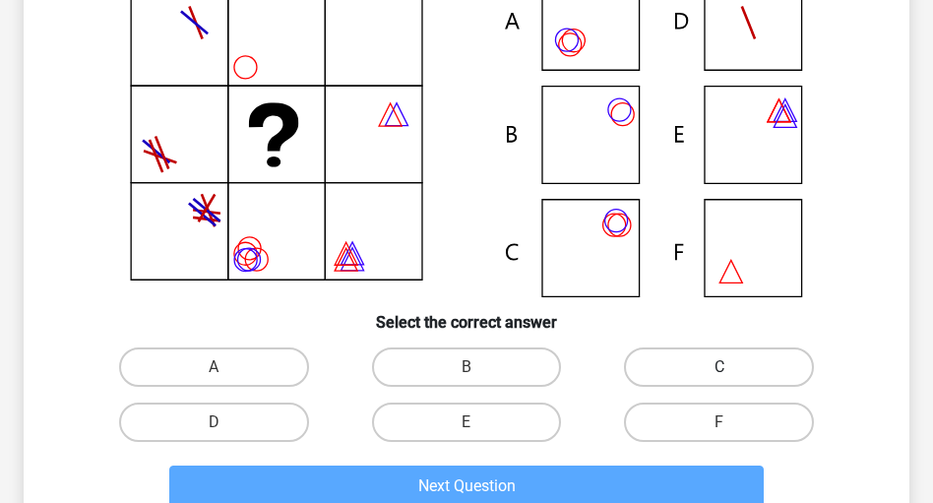
click at [707, 371] on label "C" at bounding box center [719, 366] width 190 height 39
click at [719, 371] on input "C" at bounding box center [725, 373] width 13 height 13
radio input "true"
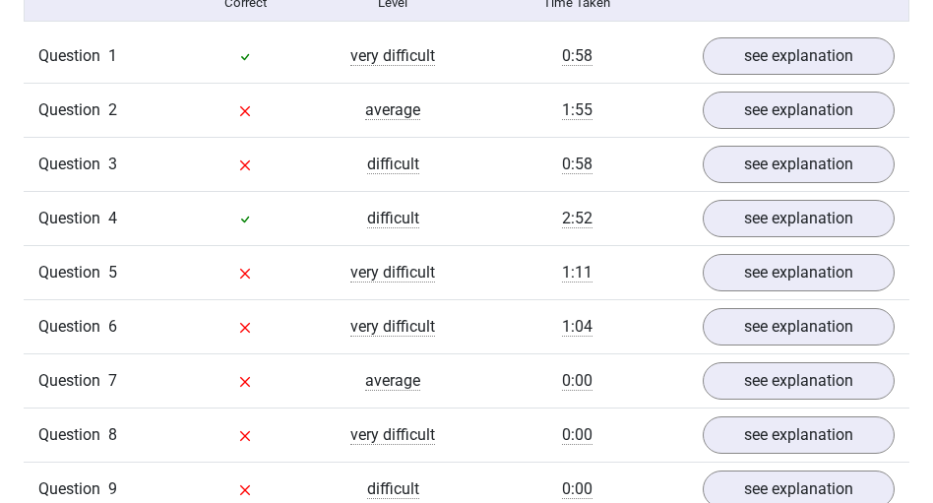
scroll to position [1496, 0]
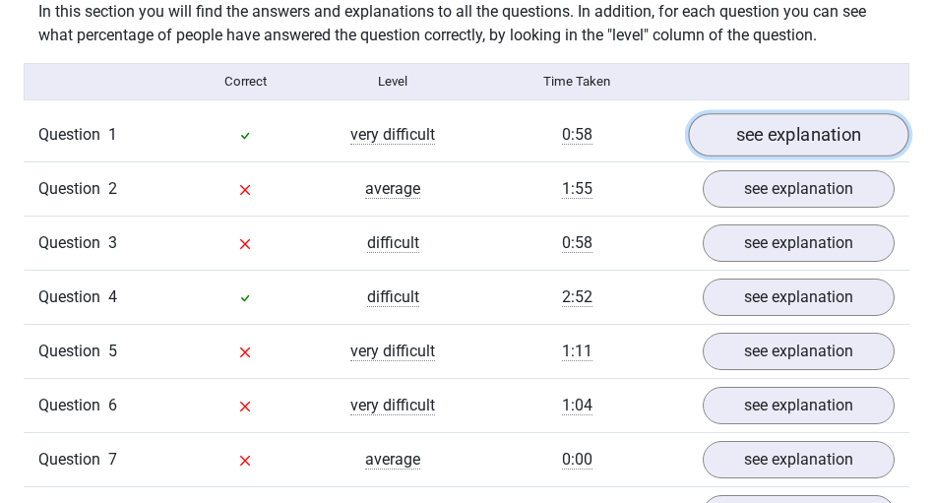
click at [799, 129] on link "see explanation" at bounding box center [798, 134] width 220 height 43
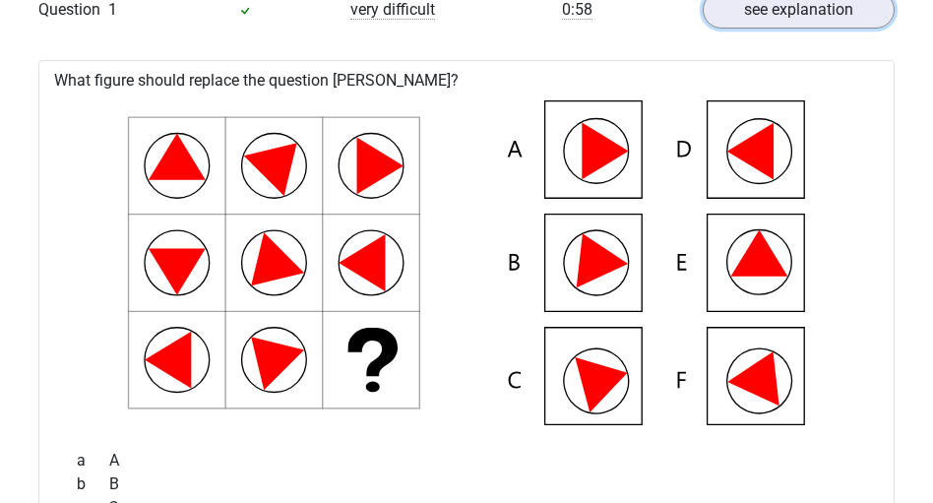
scroll to position [1417, 0]
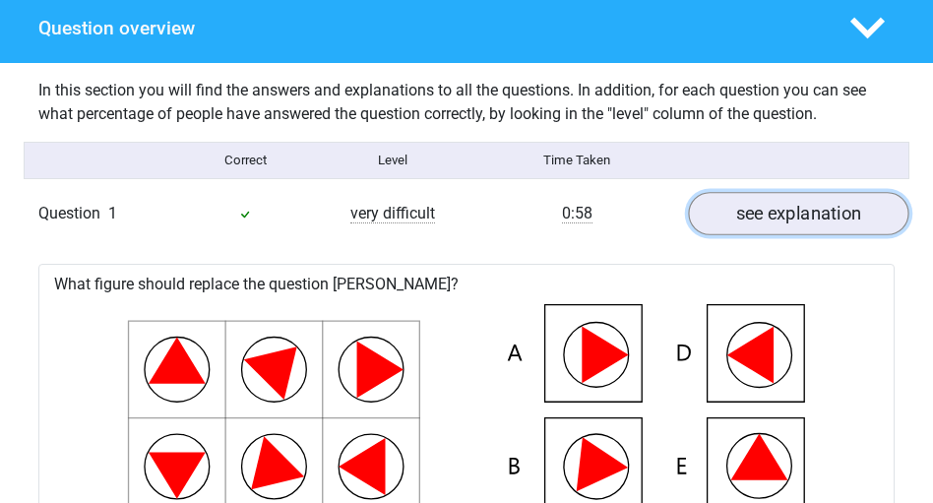
click at [767, 206] on link "see explanation" at bounding box center [798, 213] width 220 height 43
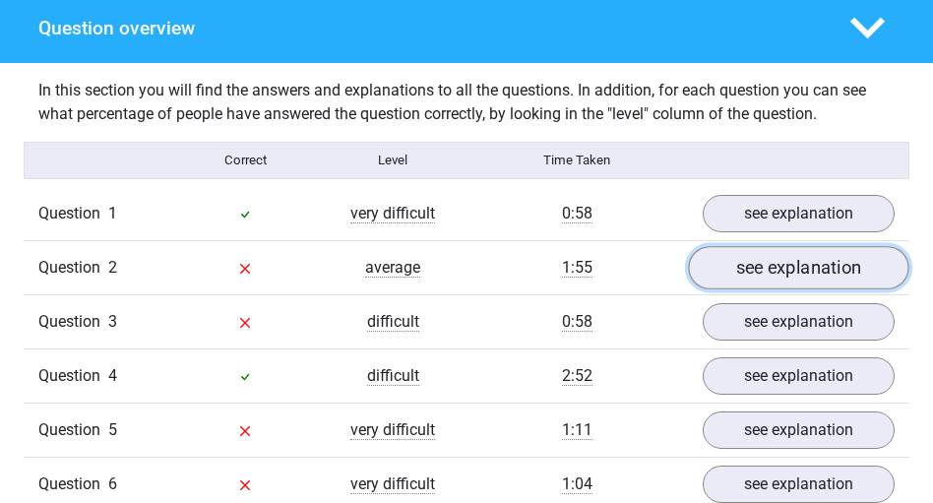
click at [867, 279] on link "see explanation" at bounding box center [798, 267] width 220 height 43
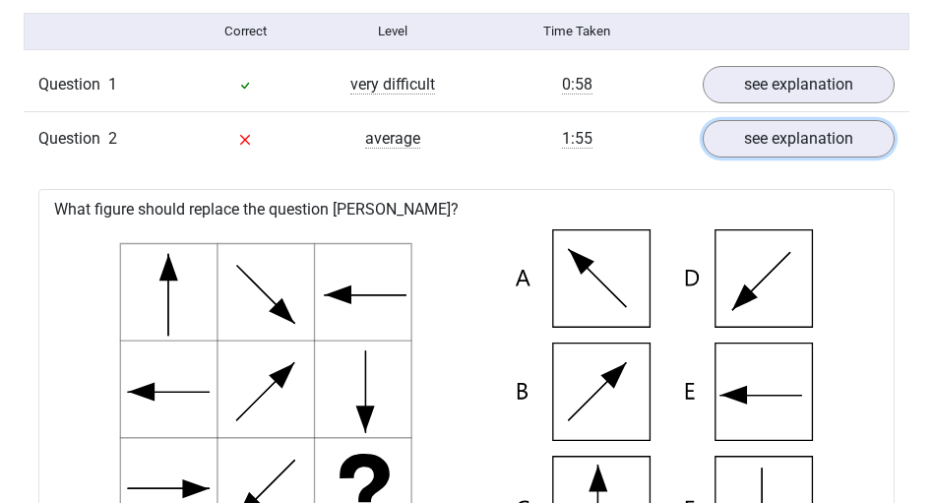
scroll to position [1338, 0]
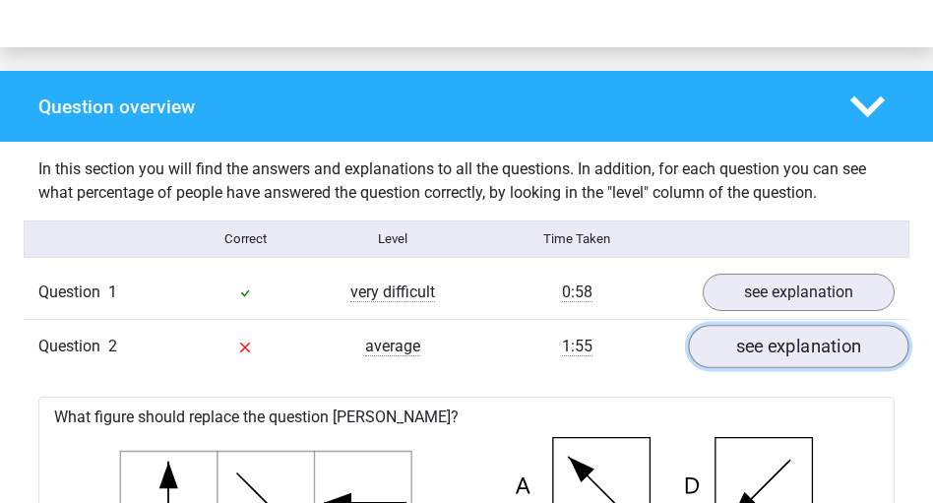
click at [733, 355] on link "see explanation" at bounding box center [798, 346] width 220 height 43
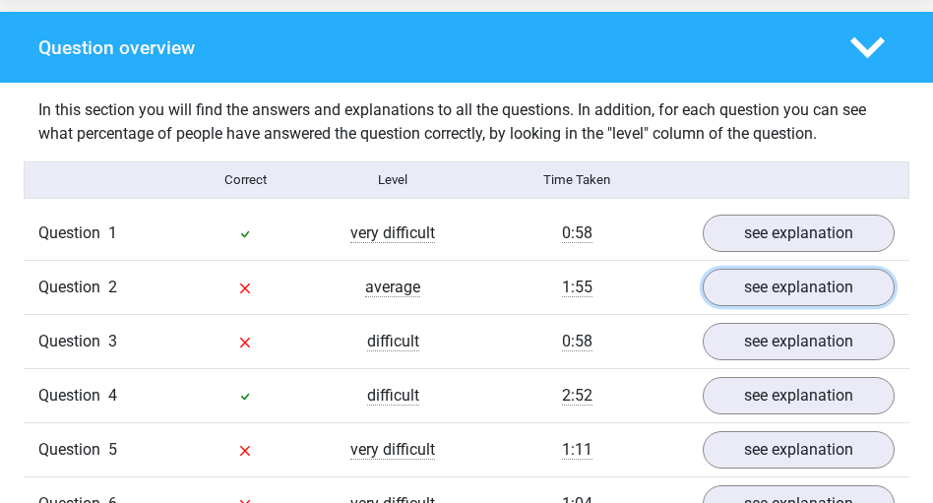
scroll to position [1417, 0]
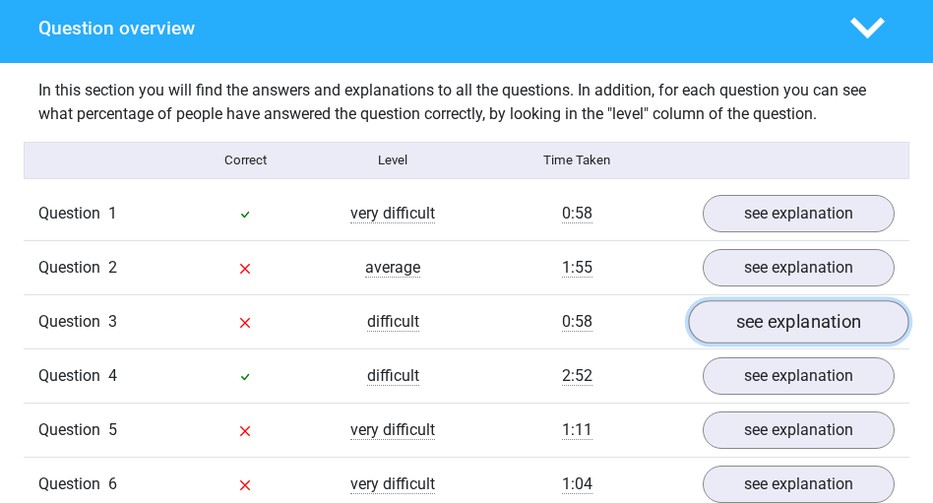
click at [798, 315] on link "see explanation" at bounding box center [798, 321] width 220 height 43
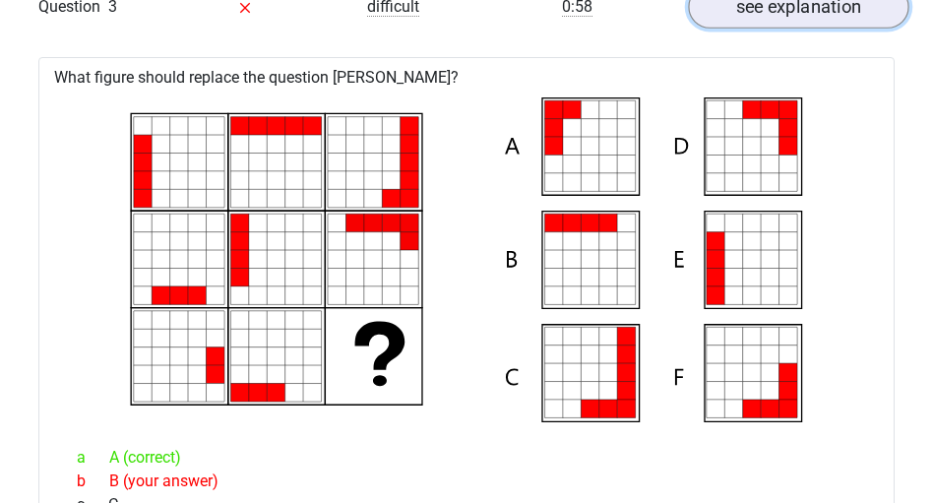
scroll to position [1653, 0]
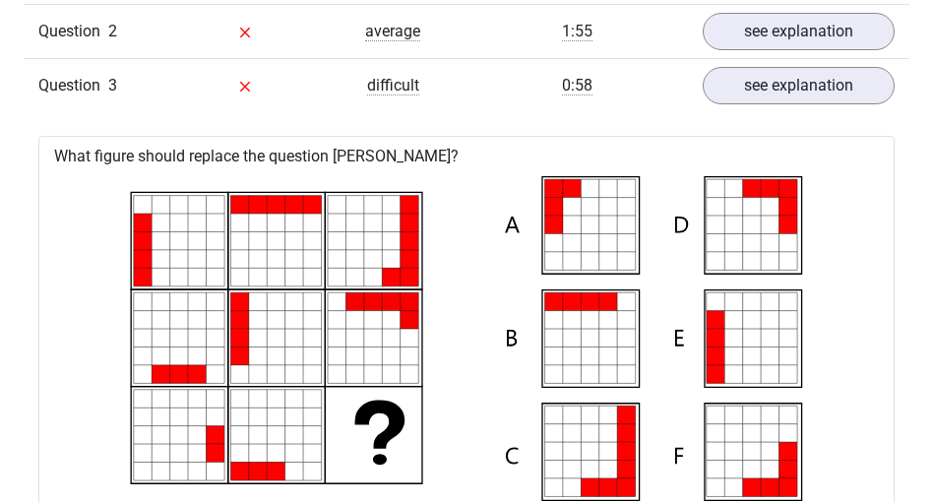
click at [783, 54] on div "Question 2 average 1:55 see explanation" at bounding box center [467, 31] width 886 height 54
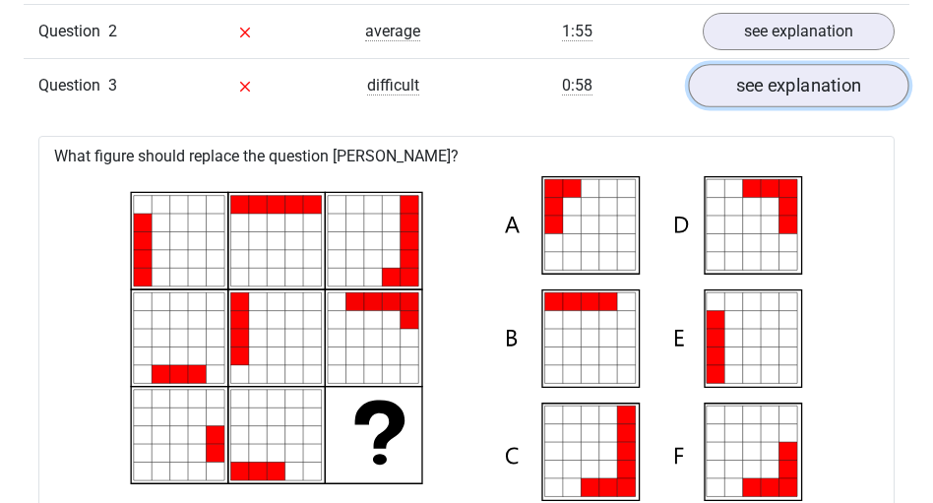
click at [804, 95] on link "see explanation" at bounding box center [798, 85] width 220 height 43
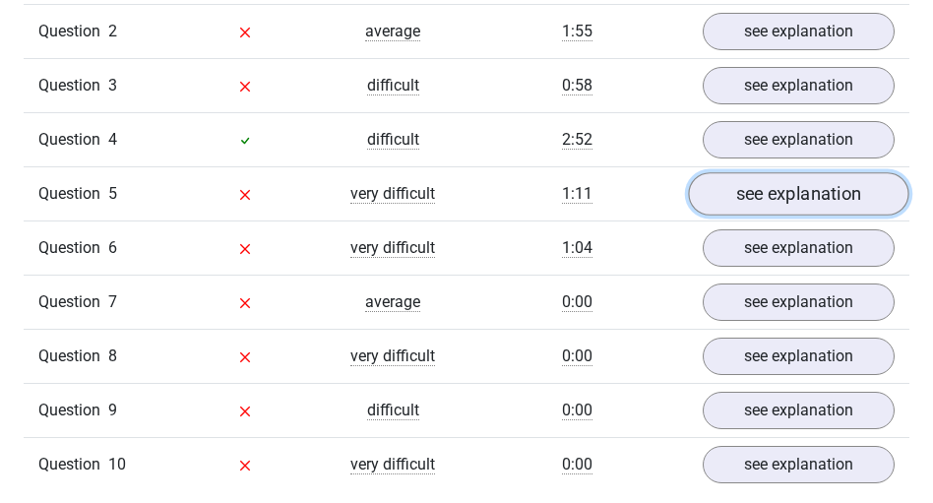
click at [828, 200] on link "see explanation" at bounding box center [798, 193] width 220 height 43
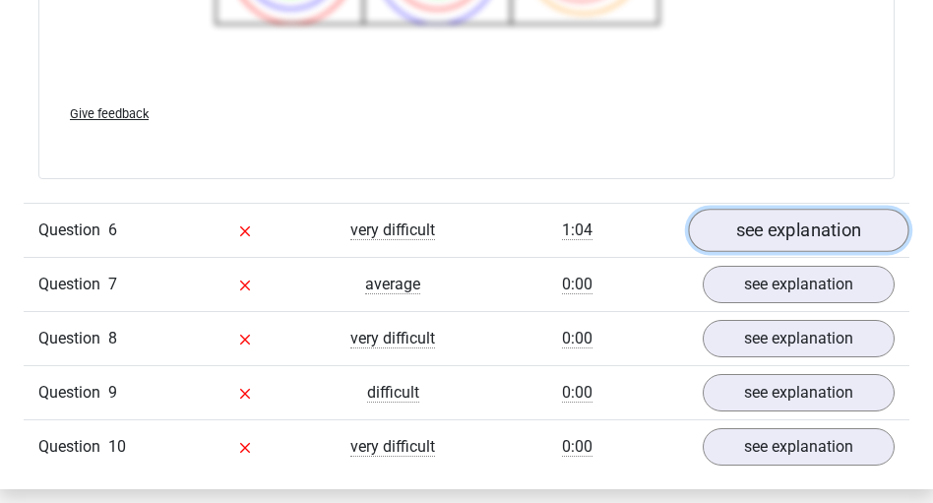
click at [798, 219] on link "see explanation" at bounding box center [798, 230] width 220 height 43
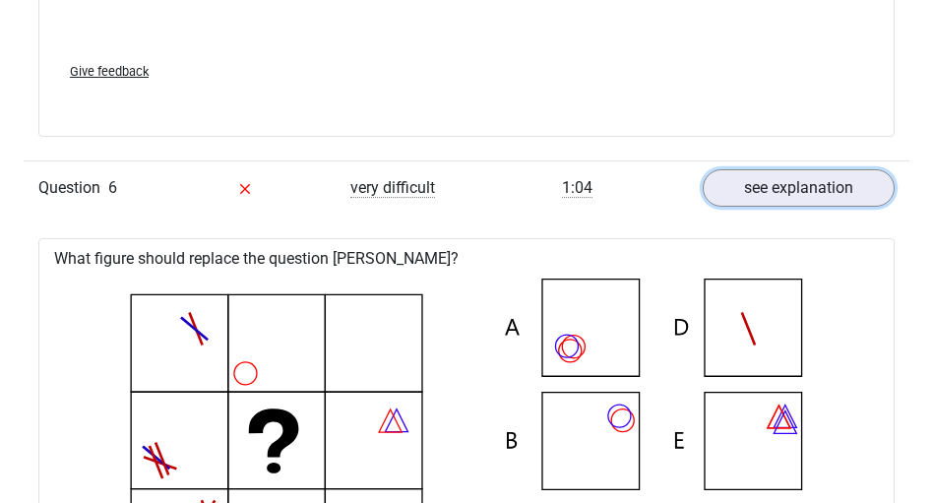
scroll to position [2992, 0]
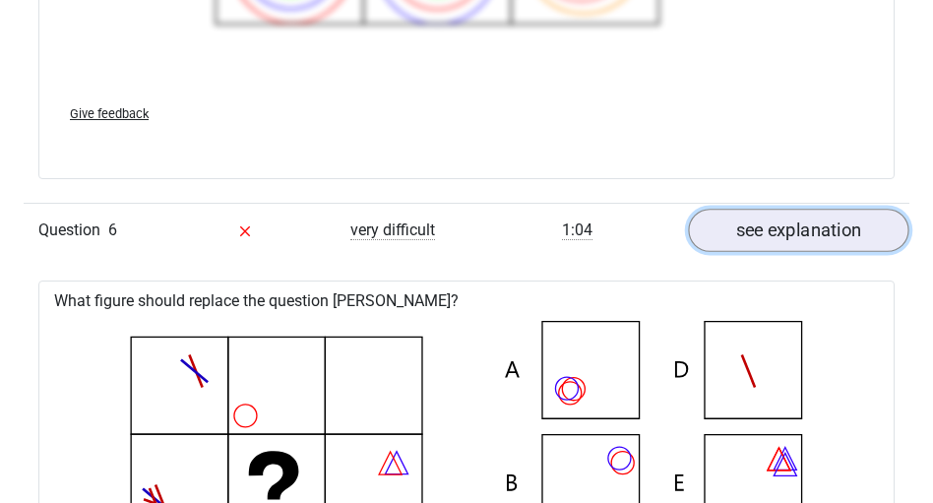
click at [730, 224] on link "see explanation" at bounding box center [798, 230] width 220 height 43
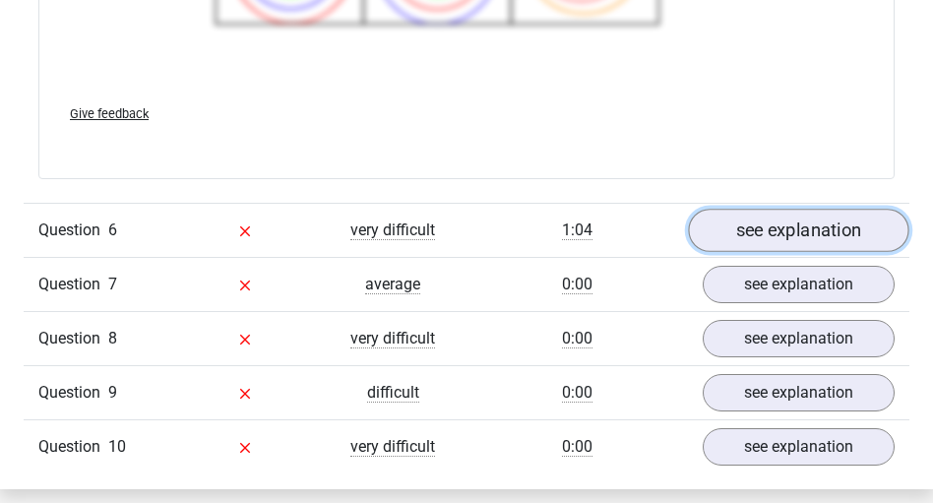
click at [772, 234] on link "see explanation" at bounding box center [798, 230] width 220 height 43
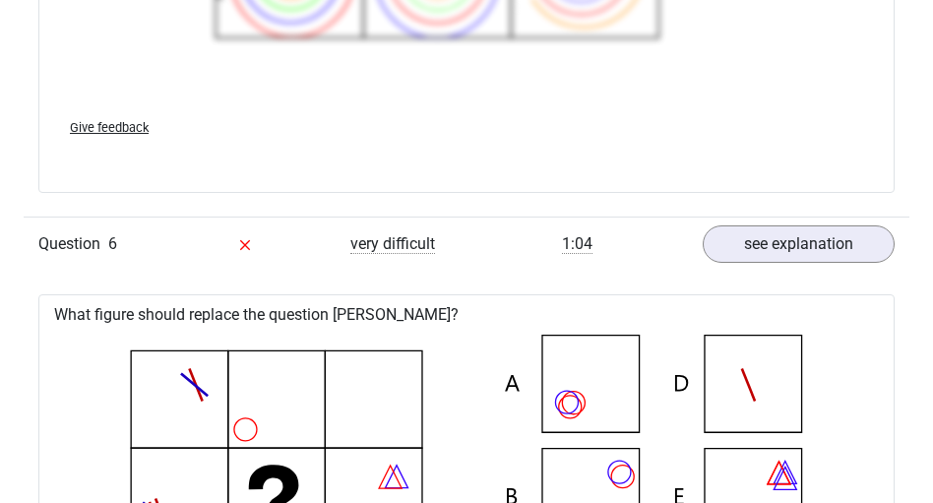
scroll to position [2913, 0]
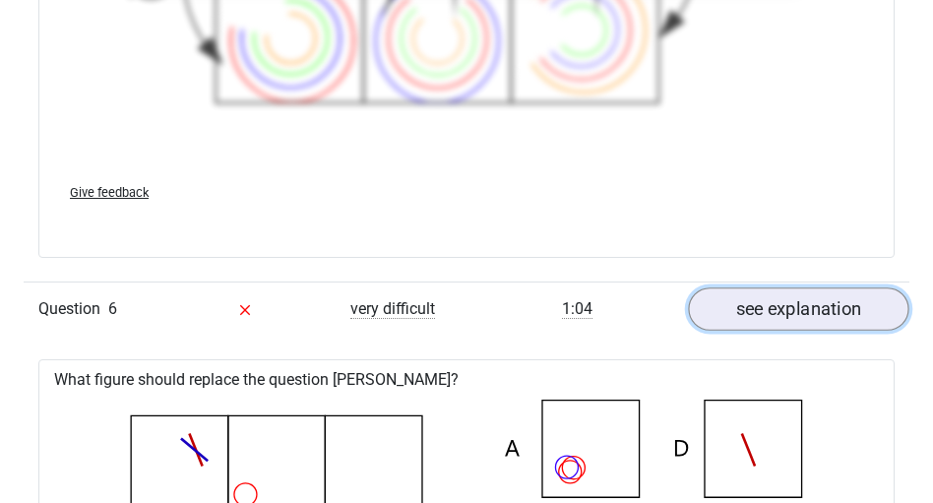
click at [749, 293] on link "see explanation" at bounding box center [798, 308] width 220 height 43
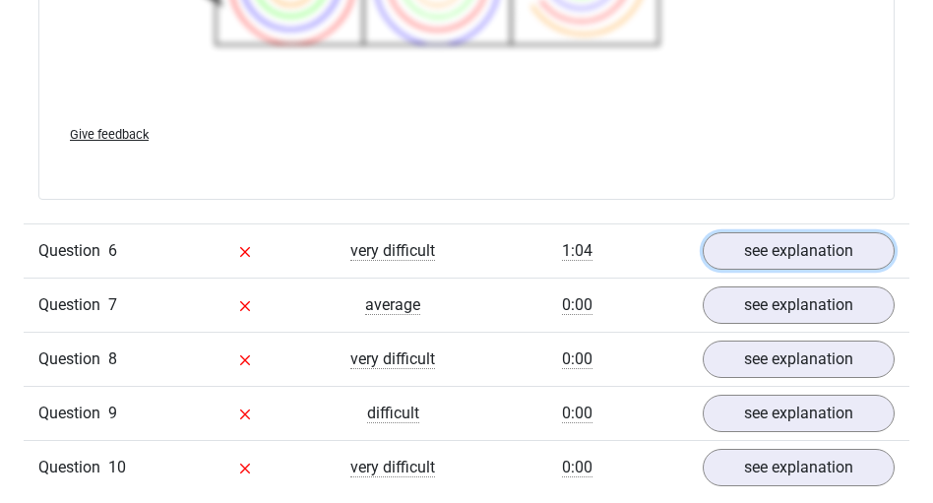
scroll to position [2992, 0]
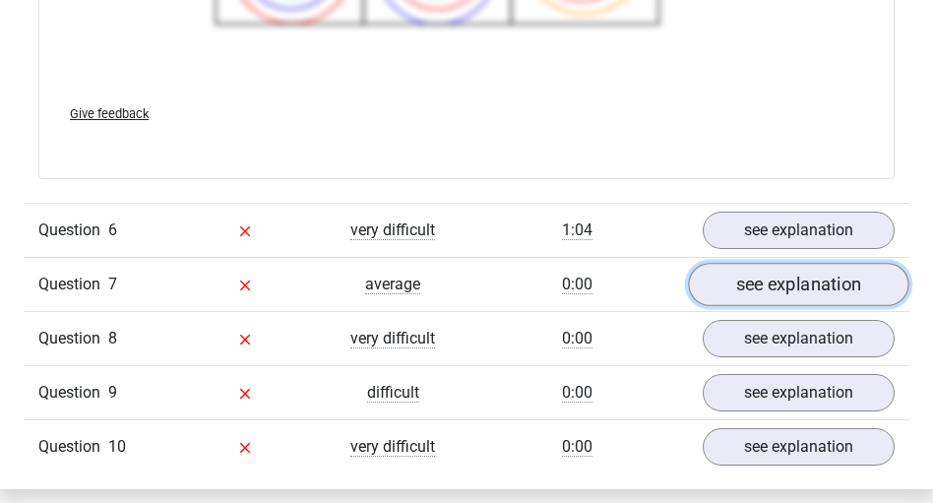
click at [780, 283] on link "see explanation" at bounding box center [798, 284] width 220 height 43
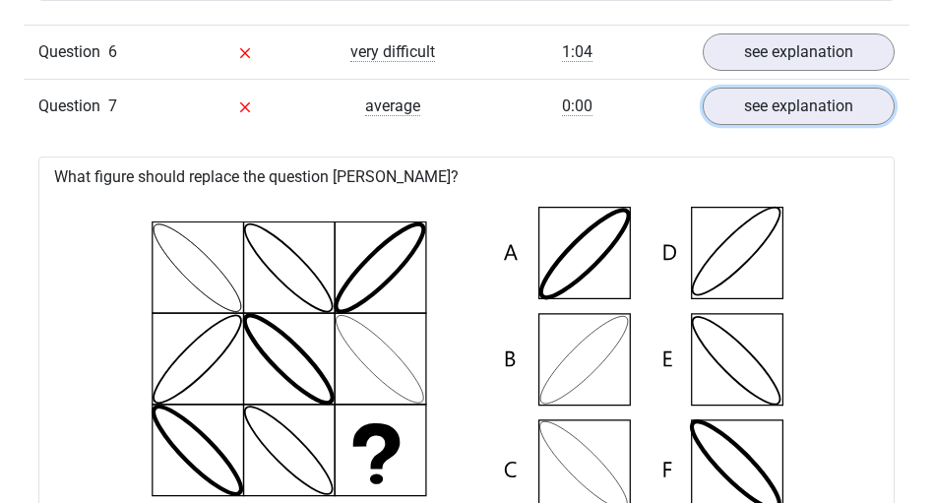
scroll to position [3149, 0]
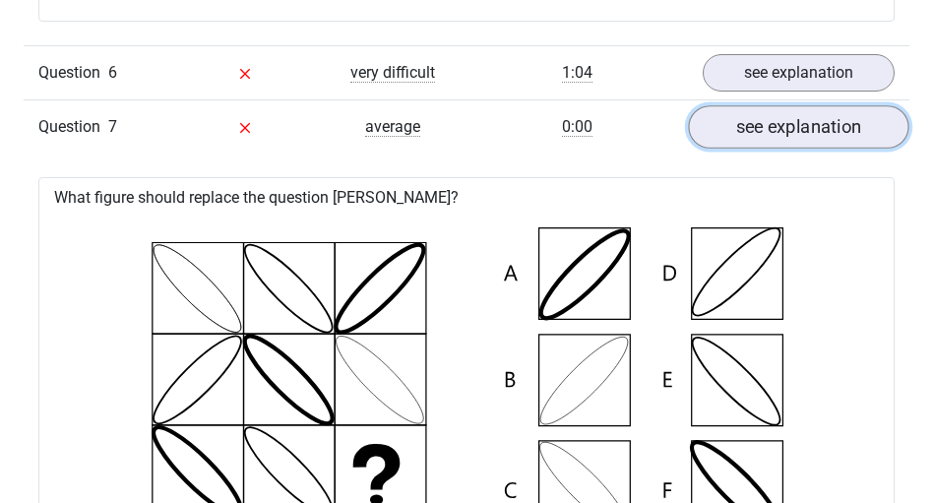
click at [753, 132] on link "see explanation" at bounding box center [798, 126] width 220 height 43
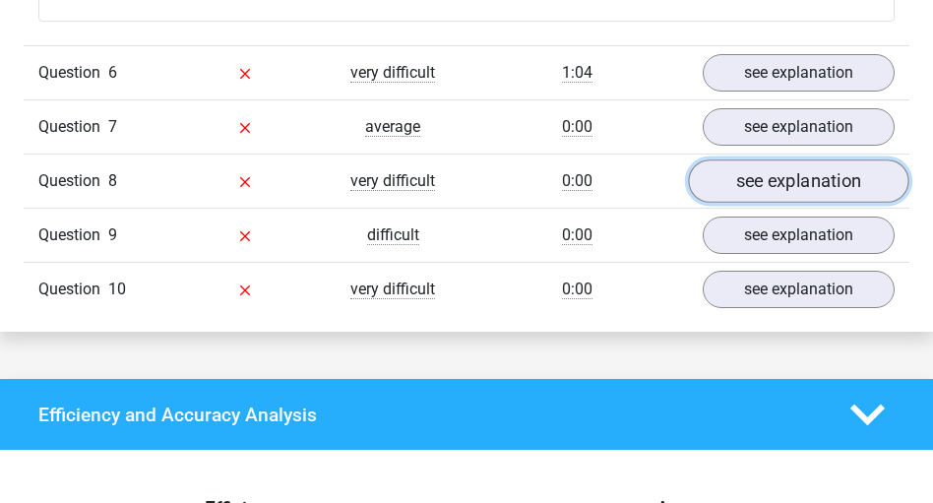
click at [758, 189] on link "see explanation" at bounding box center [798, 180] width 220 height 43
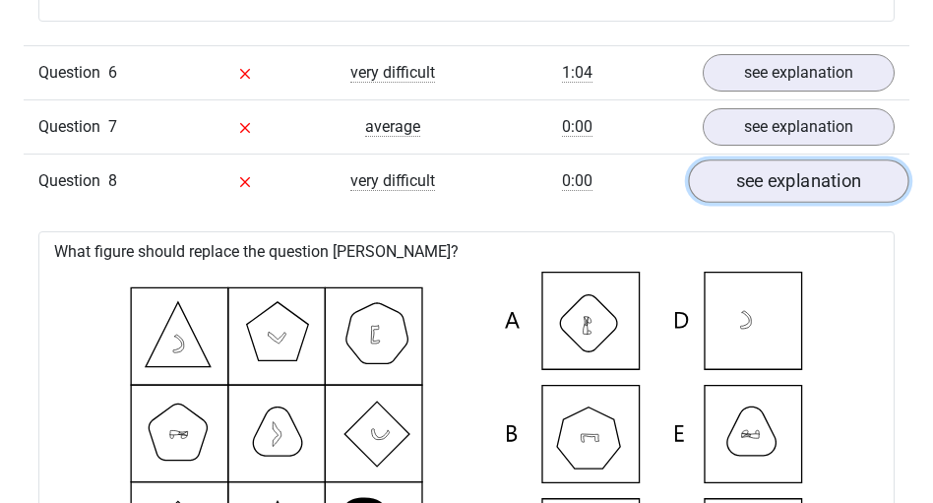
click at [757, 174] on link "see explanation" at bounding box center [798, 180] width 220 height 43
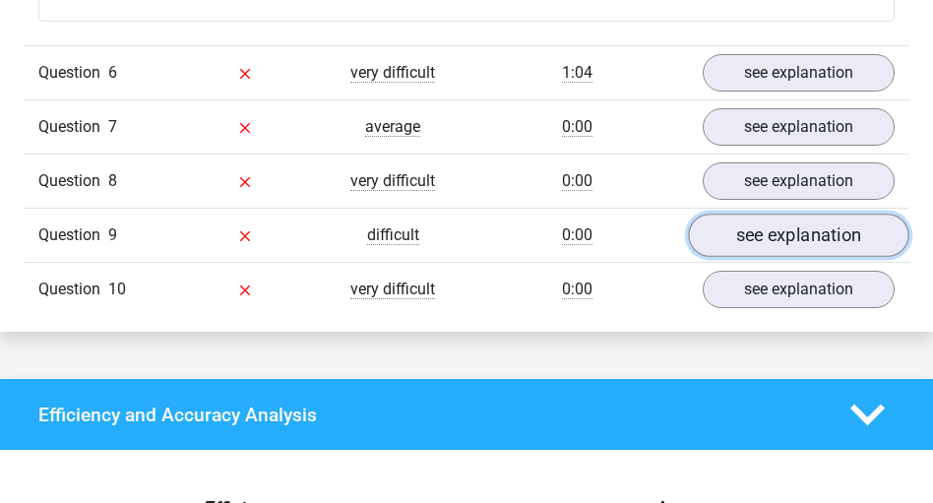
click at [795, 229] on link "see explanation" at bounding box center [798, 235] width 220 height 43
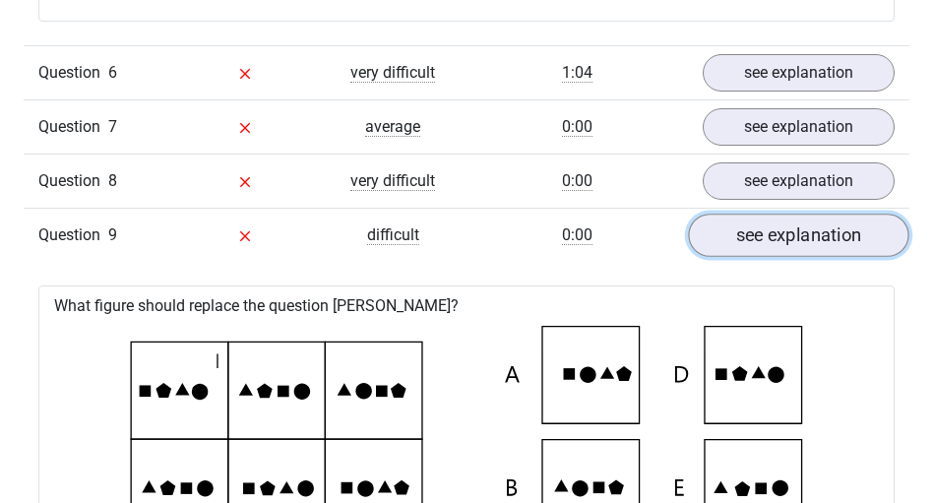
click at [795, 229] on link "see explanation" at bounding box center [798, 235] width 220 height 43
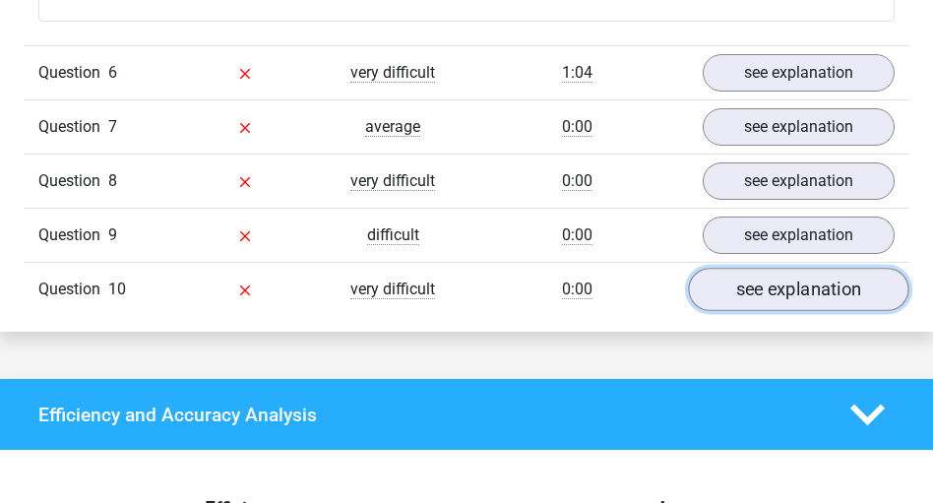
click at [764, 291] on link "see explanation" at bounding box center [798, 289] width 220 height 43
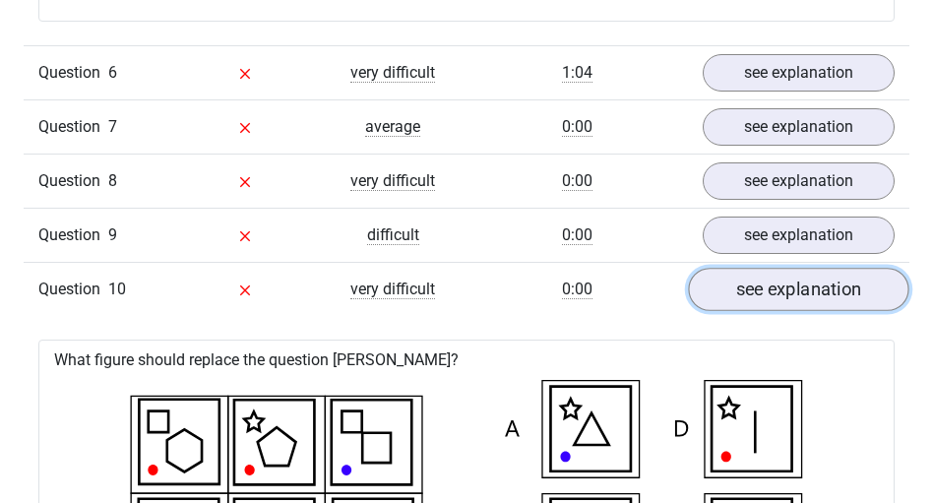
click at [761, 296] on link "see explanation" at bounding box center [798, 289] width 220 height 43
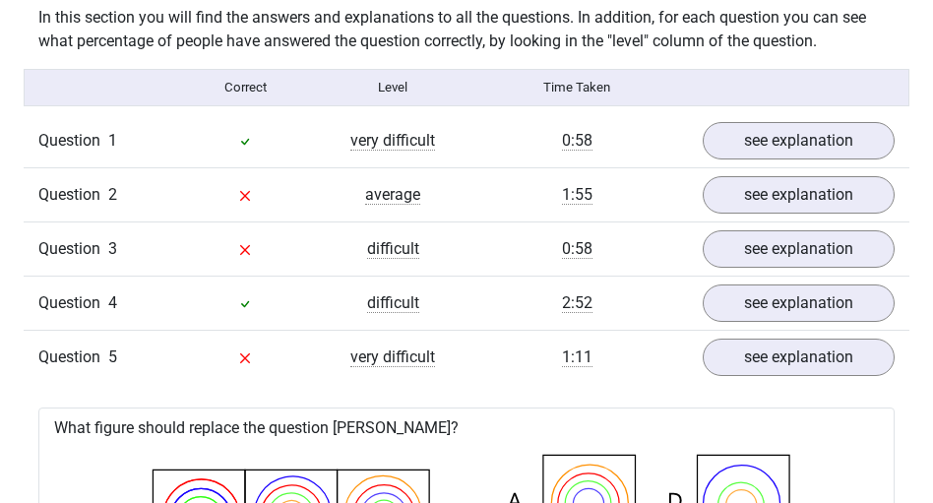
scroll to position [1417, 0]
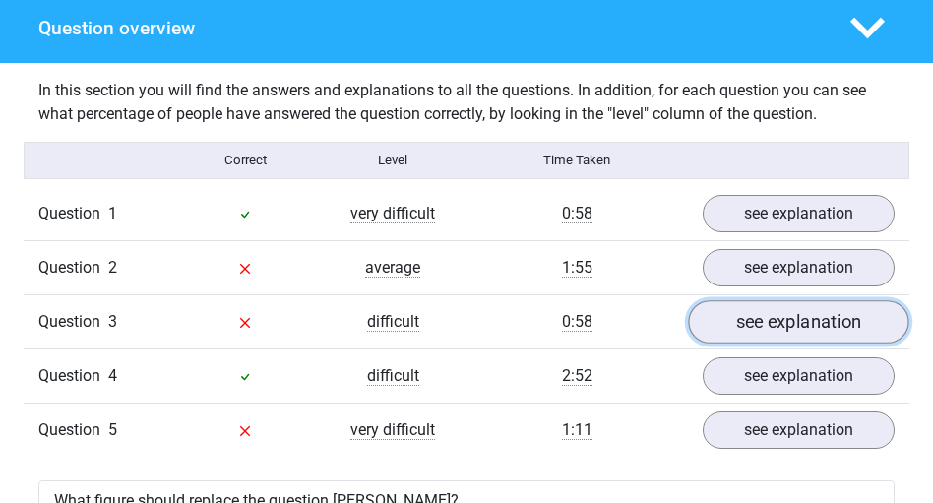
click at [770, 324] on link "see explanation" at bounding box center [798, 321] width 220 height 43
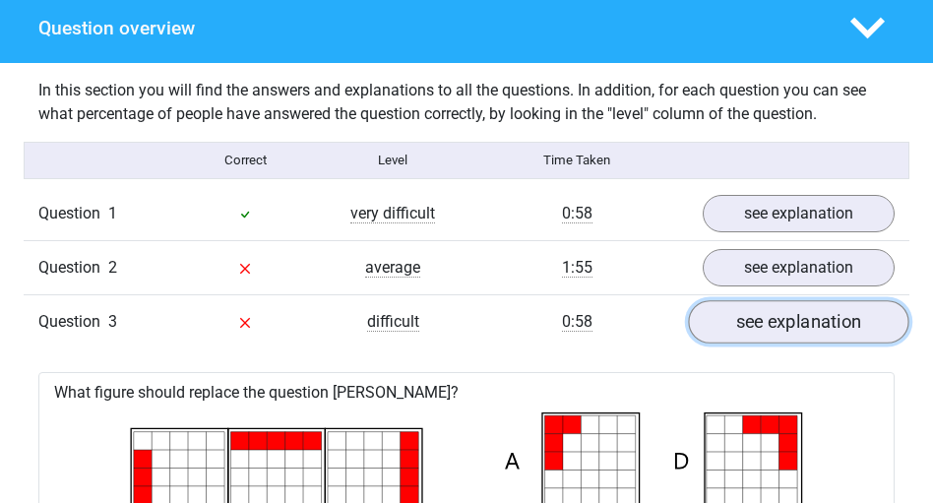
click at [753, 311] on link "see explanation" at bounding box center [798, 321] width 220 height 43
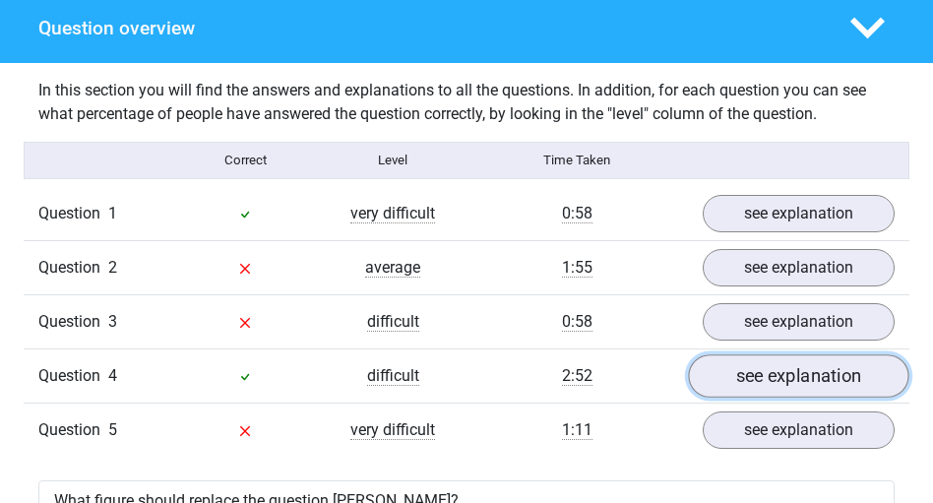
click at [786, 368] on link "see explanation" at bounding box center [798, 375] width 220 height 43
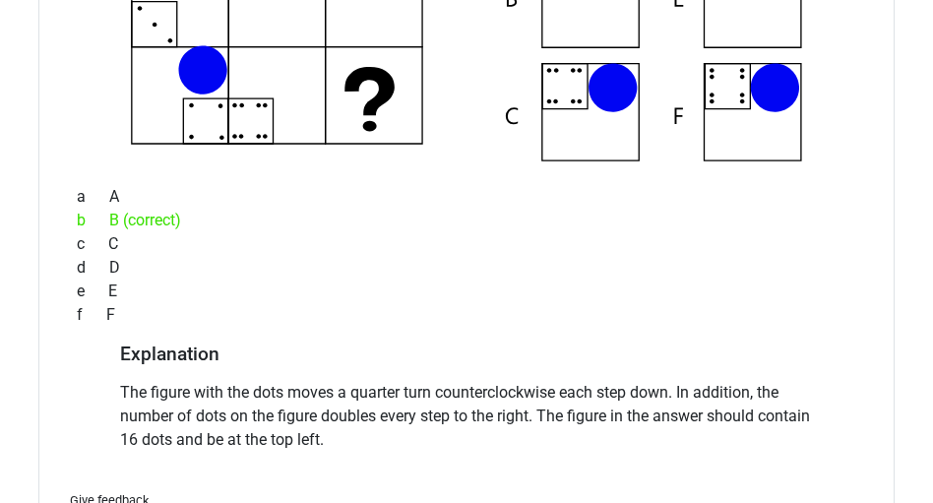
scroll to position [2204, 0]
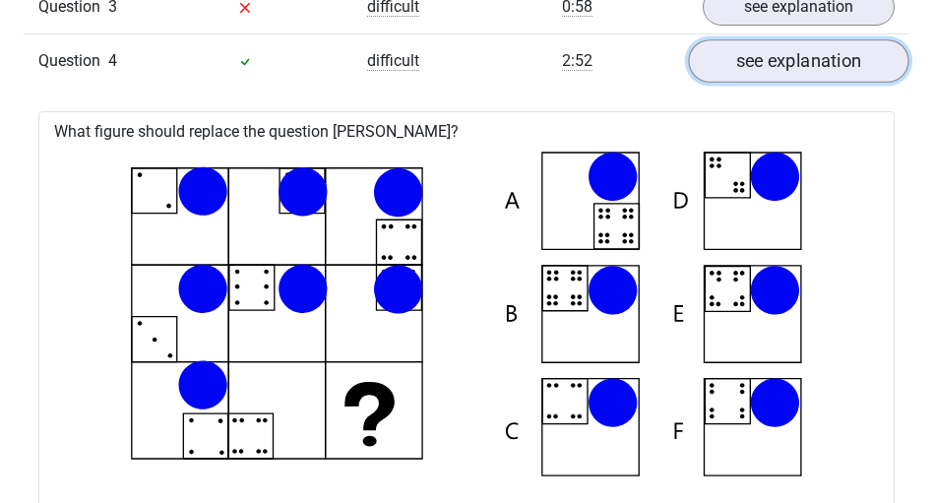
click at [786, 72] on link "see explanation" at bounding box center [798, 60] width 220 height 43
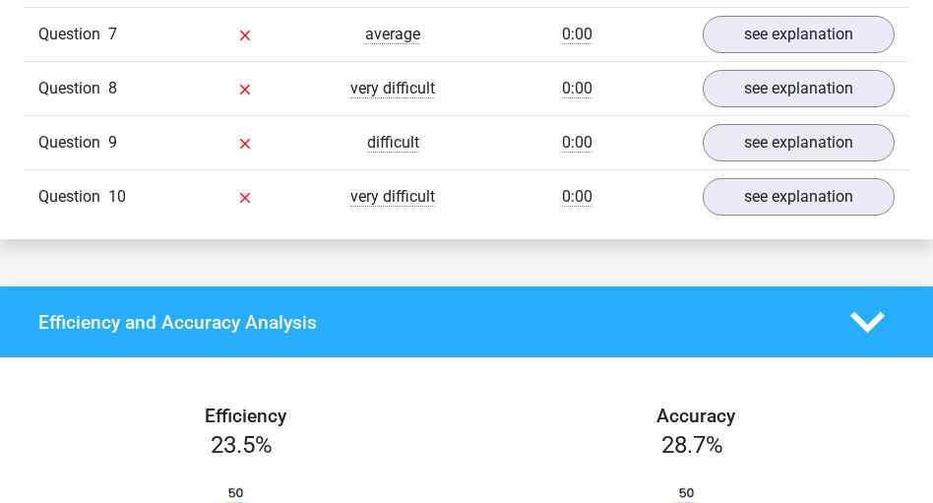
scroll to position [3242, 0]
